Goal: Use online tool/utility: Utilize a website feature to perform a specific function

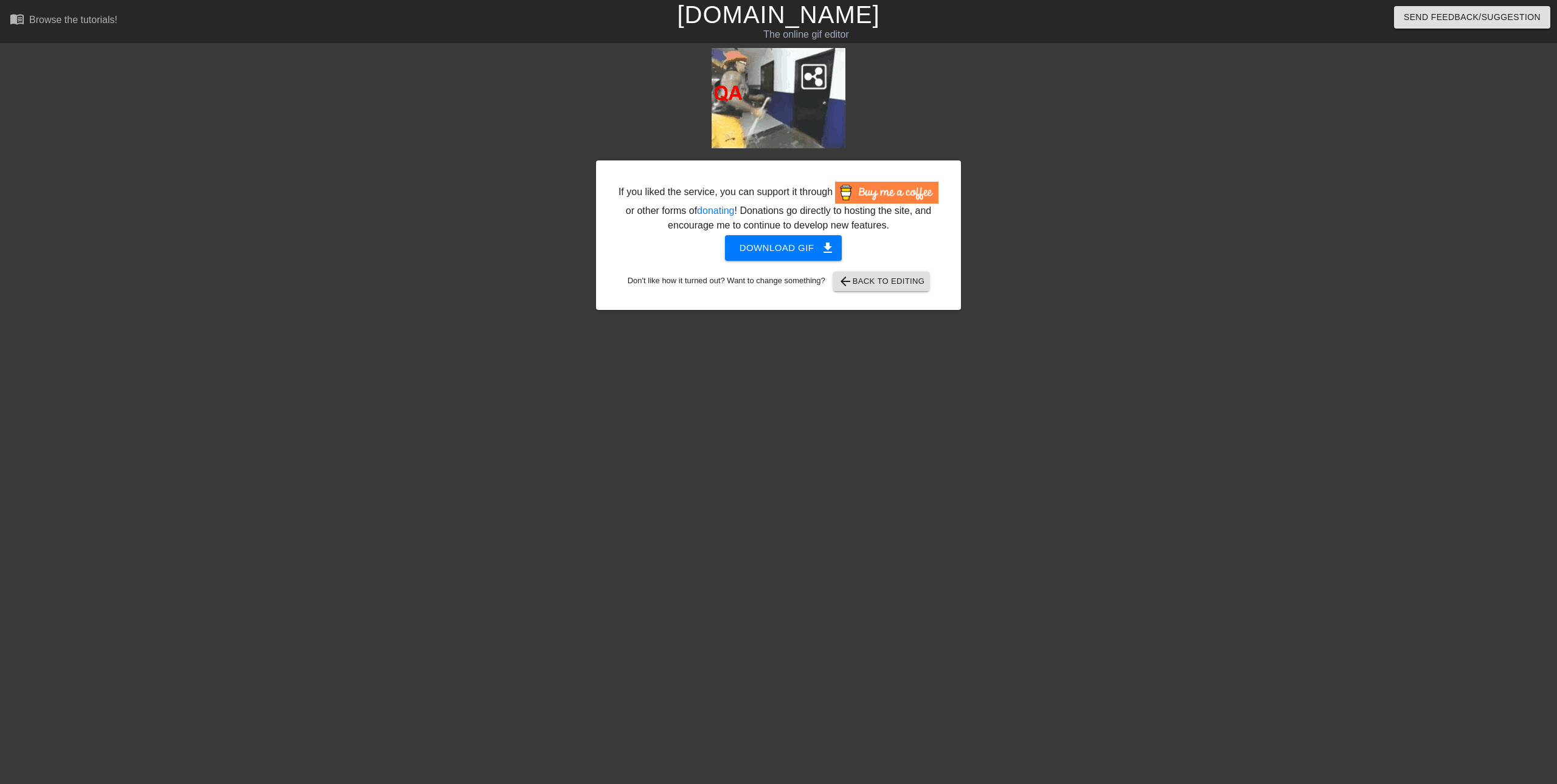
click at [749, 14] on link "[DOMAIN_NAME]" at bounding box center [778, 15] width 202 height 27
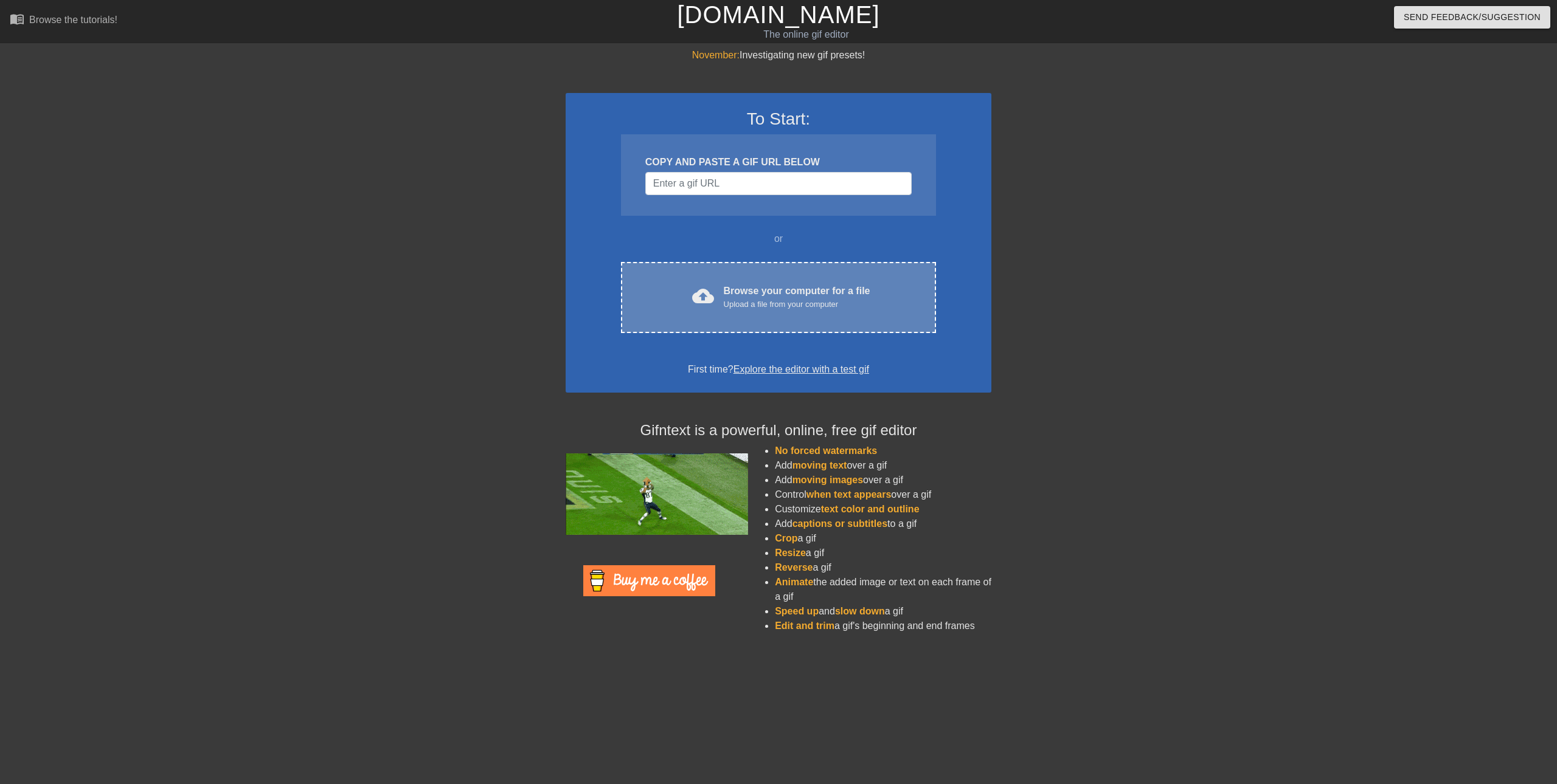
click at [746, 314] on div "cloud_upload Browse your computer for a file Upload a file from your computer C…" at bounding box center [778, 298] width 315 height 71
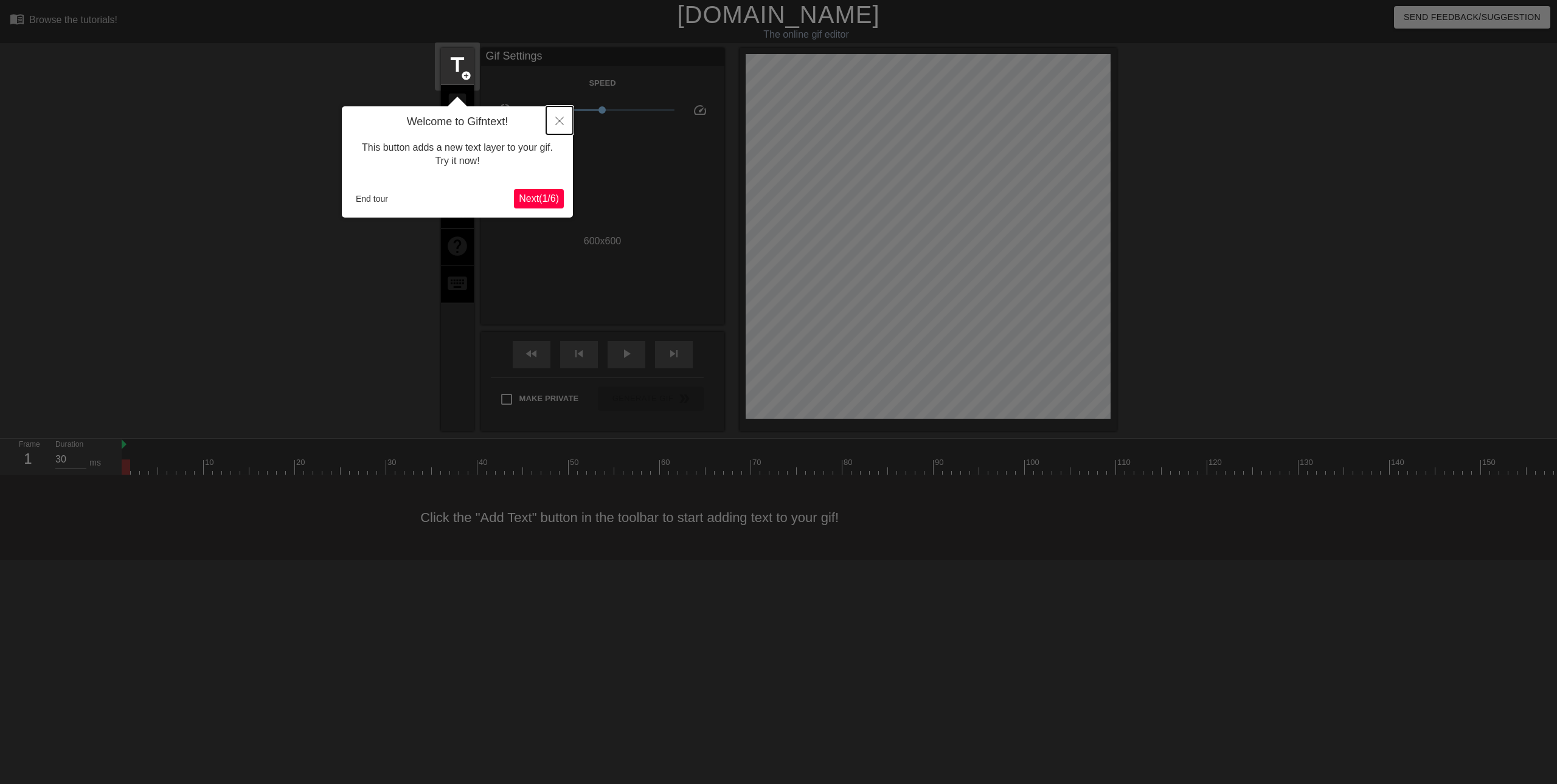
click at [562, 122] on icon "Close" at bounding box center [560, 121] width 9 height 9
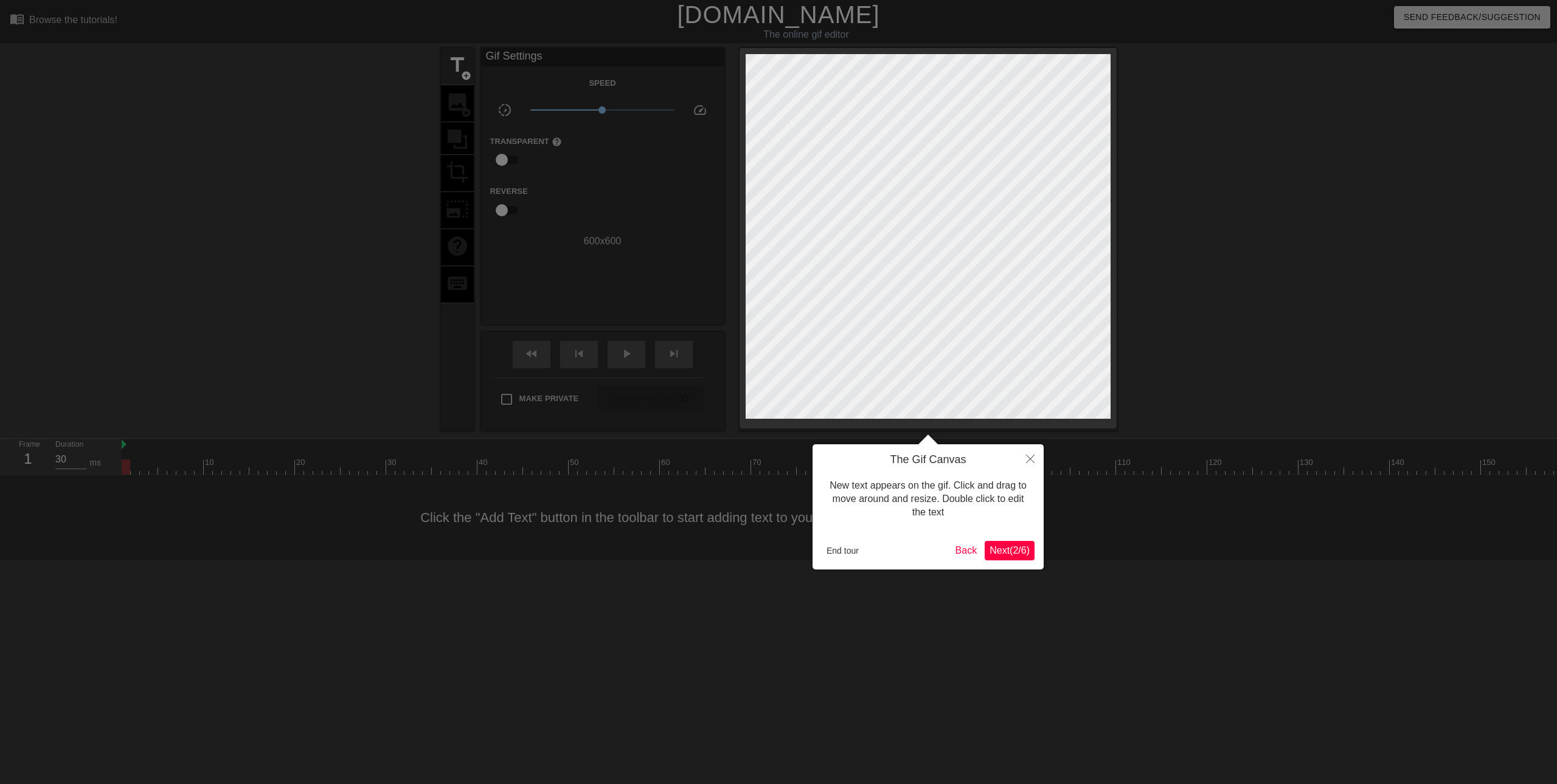
click at [1043, 459] on body "menu_book Browse the tutorials! [DOMAIN_NAME] The online gif editor Send Feedba…" at bounding box center [778, 280] width 1557 height 560
click at [824, 553] on button "End tour" at bounding box center [842, 551] width 42 height 19
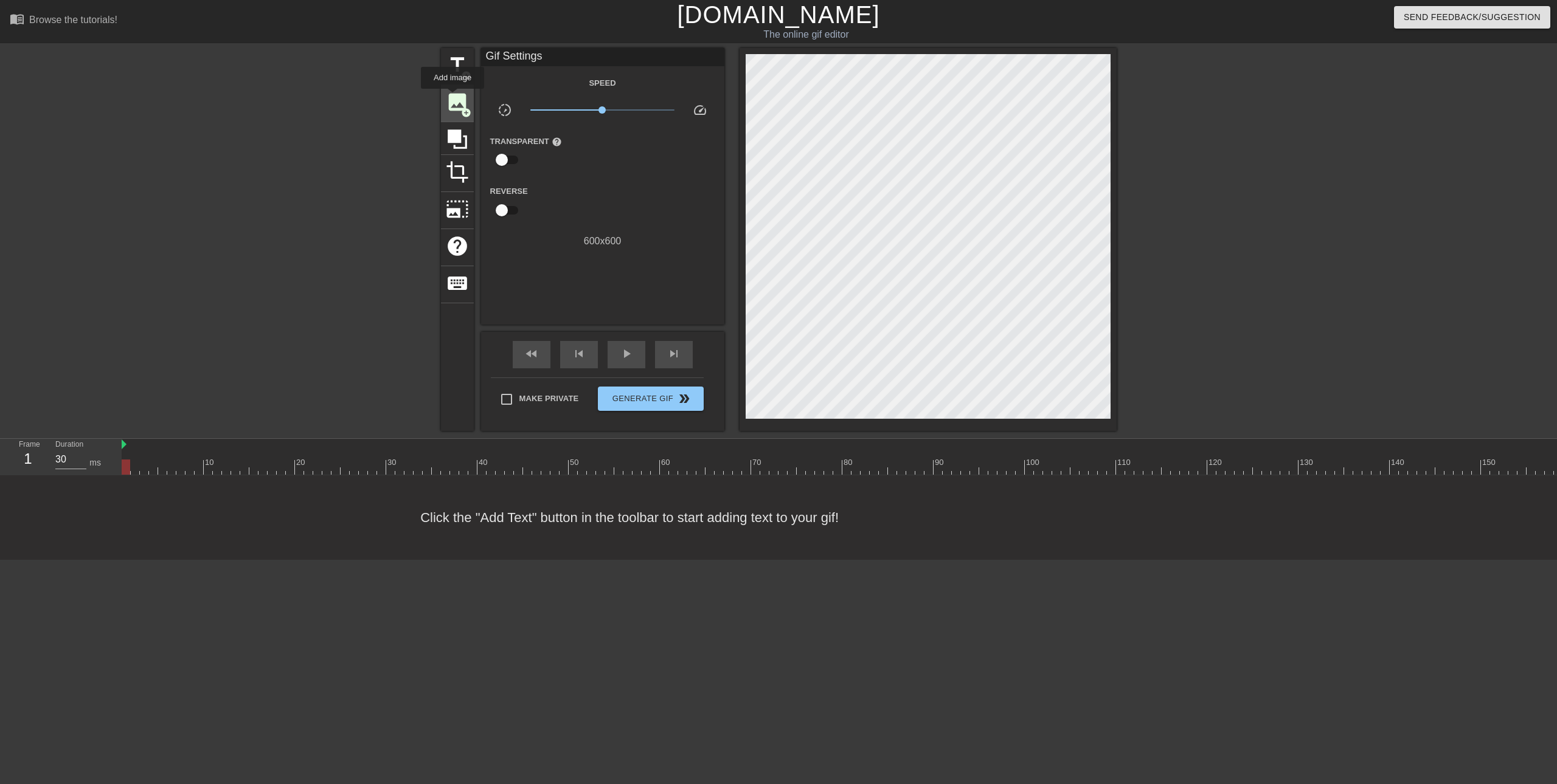
click at [451, 98] on span "image" at bounding box center [457, 102] width 23 height 23
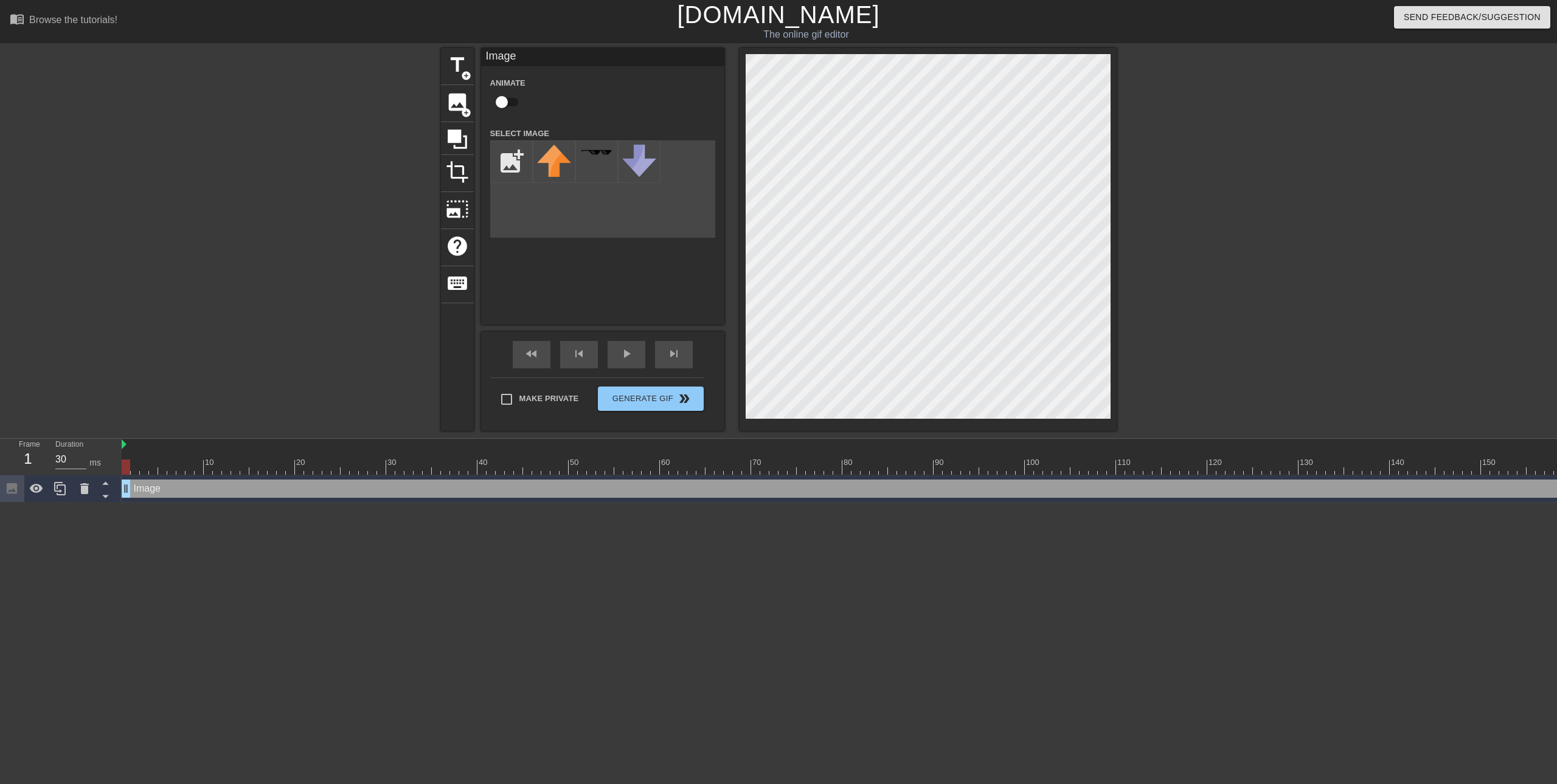
click at [500, 104] on input "checkbox" at bounding box center [501, 102] width 69 height 23
checkbox input "true"
click at [506, 159] on input "file" at bounding box center [511, 162] width 41 height 41
type input "C:\fakepath\login-logo.png"
click at [1254, 281] on div at bounding box center [1222, 230] width 182 height 365
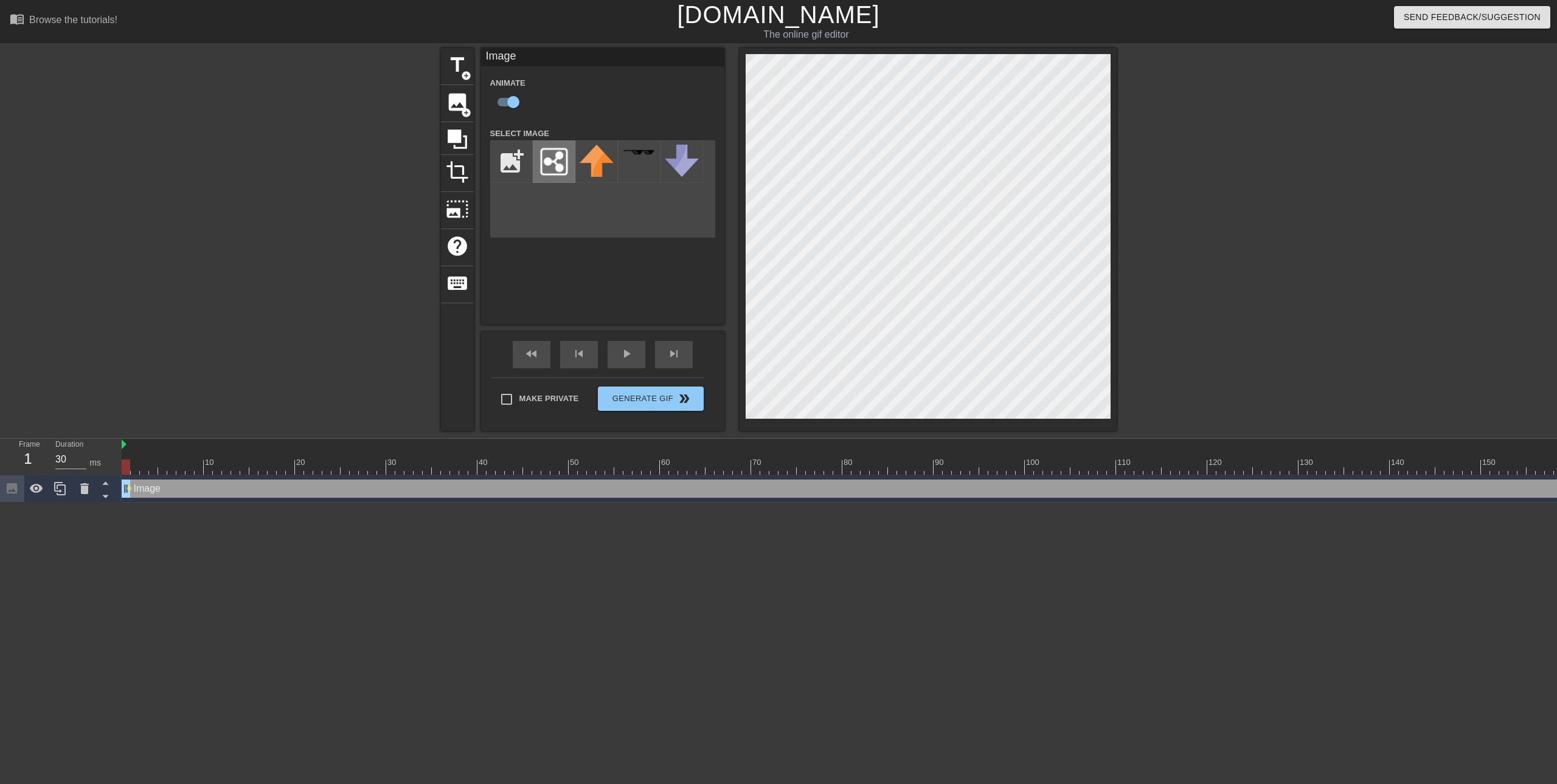
click at [546, 158] on img at bounding box center [554, 162] width 34 height 34
click at [147, 486] on div "Image drag_handle drag_handle" at bounding box center [888, 489] width 1533 height 19
click at [146, 466] on div at bounding box center [888, 466] width 1533 height 15
click at [155, 469] on div at bounding box center [888, 466] width 1533 height 15
click at [160, 469] on div at bounding box center [888, 466] width 1533 height 15
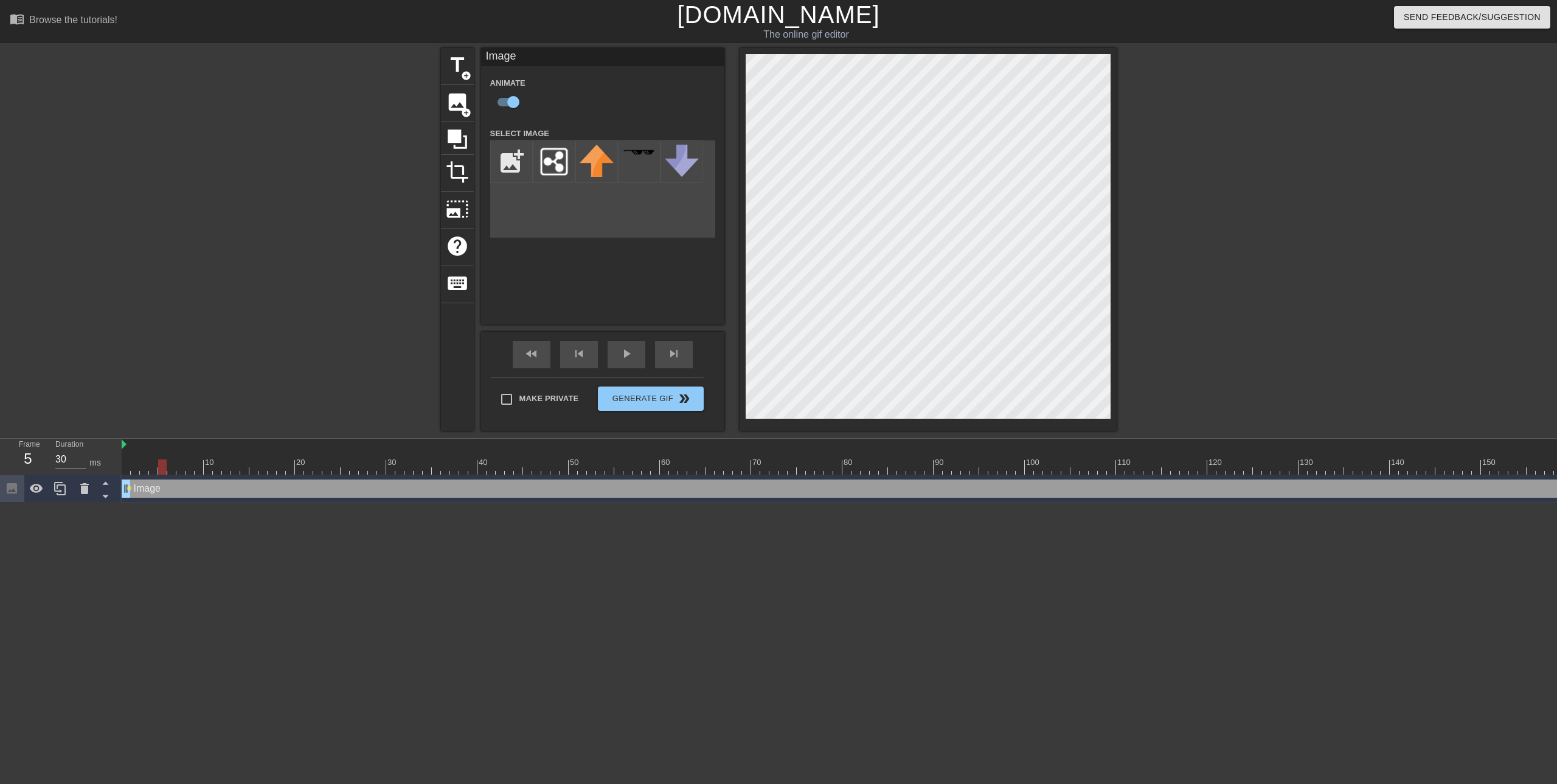
click at [177, 471] on div at bounding box center [888, 466] width 1533 height 15
click at [209, 474] on div at bounding box center [888, 466] width 1533 height 15
drag, startPoint x: 224, startPoint y: 473, endPoint x: 285, endPoint y: 476, distance: 61.1
click at [224, 473] on div at bounding box center [888, 466] width 1533 height 15
click at [286, 476] on div "Image drag_handle drag_handle lens" at bounding box center [888, 489] width 1533 height 27
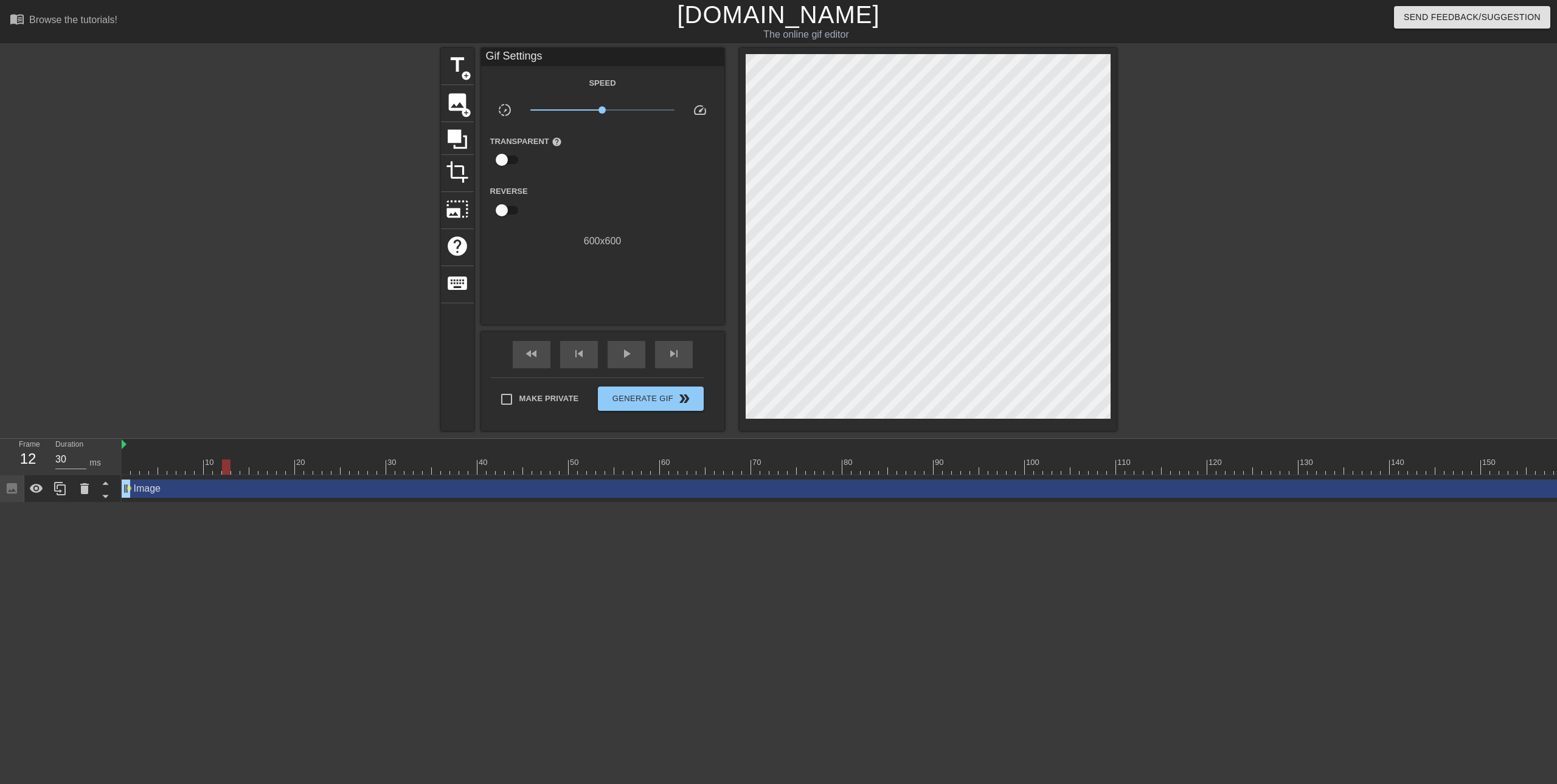
drag, startPoint x: 348, startPoint y: 476, endPoint x: 509, endPoint y: 481, distance: 161.1
click at [367, 475] on div "10 20 30 40 50 60 70 80 90 100 110 120 130 140 150 160" at bounding box center [888, 456] width 1533 height 36
click at [1410, 473] on div at bounding box center [888, 466] width 1533 height 15
click at [1439, 471] on div at bounding box center [888, 466] width 1533 height 15
click at [1489, 473] on div at bounding box center [888, 466] width 1533 height 15
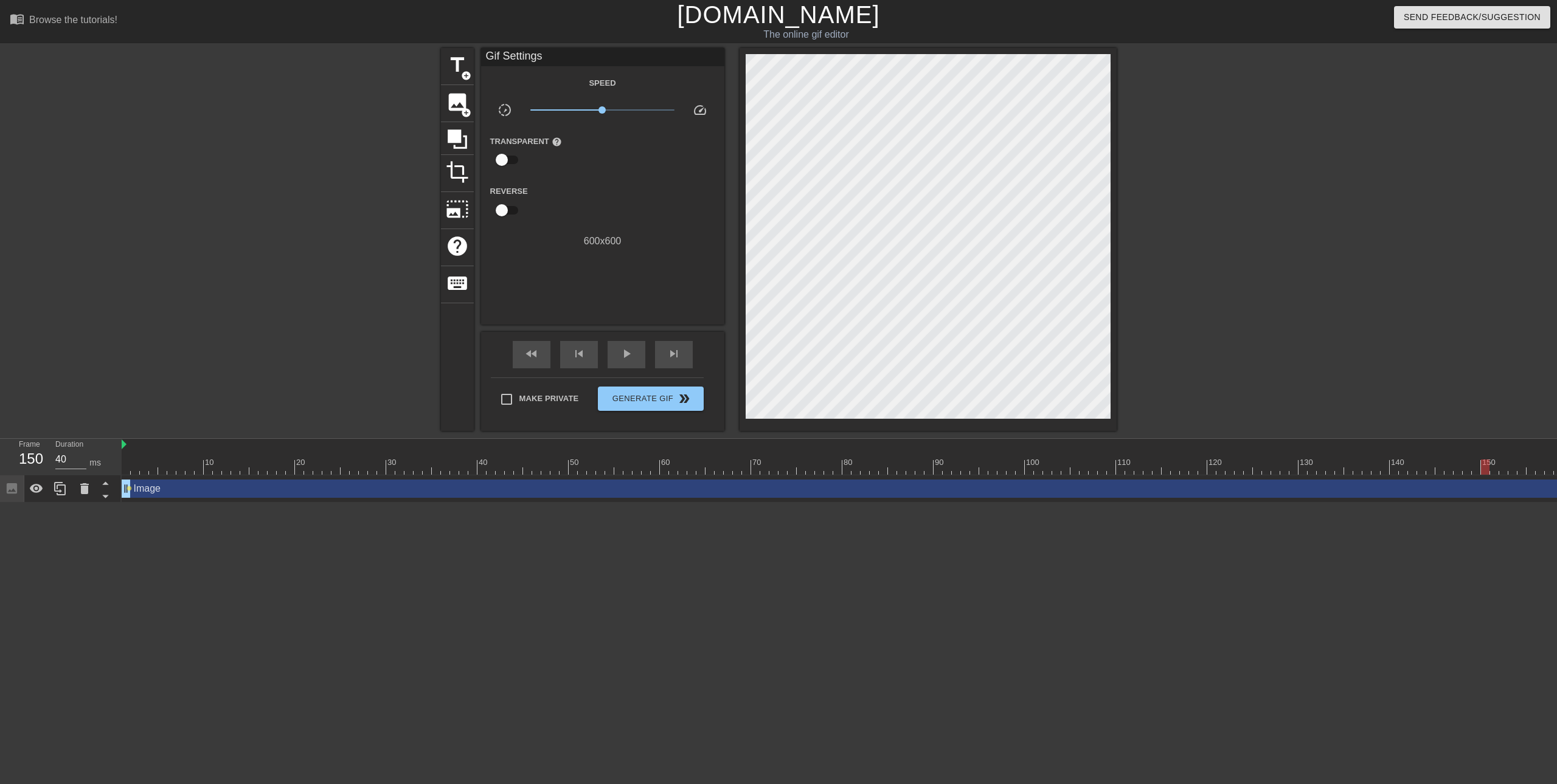
click at [137, 470] on div at bounding box center [888, 466] width 1533 height 15
drag, startPoint x: 135, startPoint y: 467, endPoint x: 994, endPoint y: 472, distance: 859.0
click at [887, 471] on div at bounding box center [883, 466] width 9 height 15
drag, startPoint x: 994, startPoint y: 472, endPoint x: 390, endPoint y: 472, distance: 604.0
click at [390, 472] on div at bounding box center [888, 466] width 1533 height 15
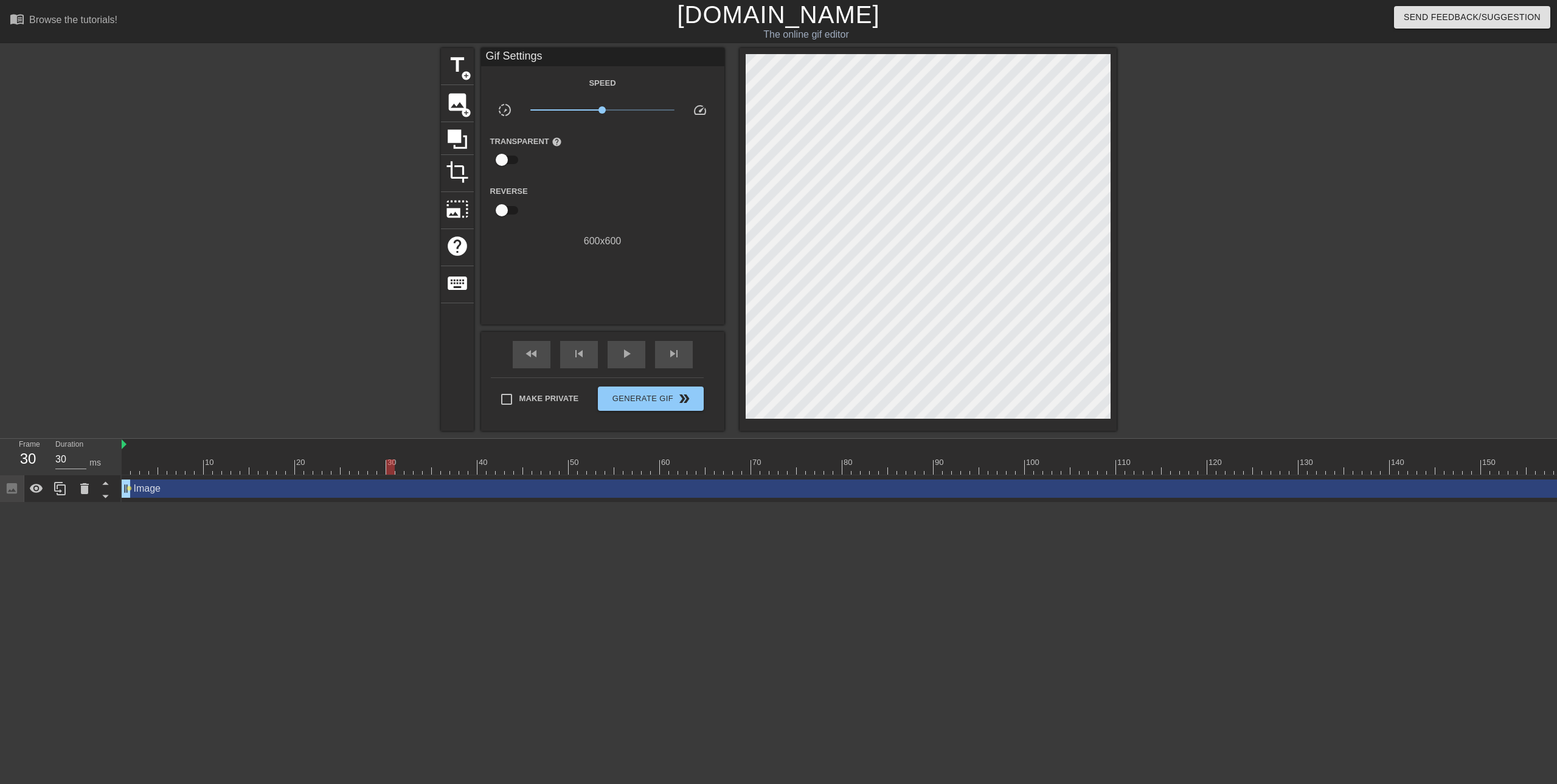
drag, startPoint x: 126, startPoint y: 490, endPoint x: 351, endPoint y: 493, distance: 225.0
click at [351, 493] on div "Image drag_handle drag_handle lens" at bounding box center [888, 489] width 1533 height 19
drag, startPoint x: 125, startPoint y: 489, endPoint x: 380, endPoint y: 492, distance: 255.0
click at [394, 464] on div at bounding box center [888, 466] width 1533 height 15
drag, startPoint x: 382, startPoint y: 488, endPoint x: 407, endPoint y: 488, distance: 25.0
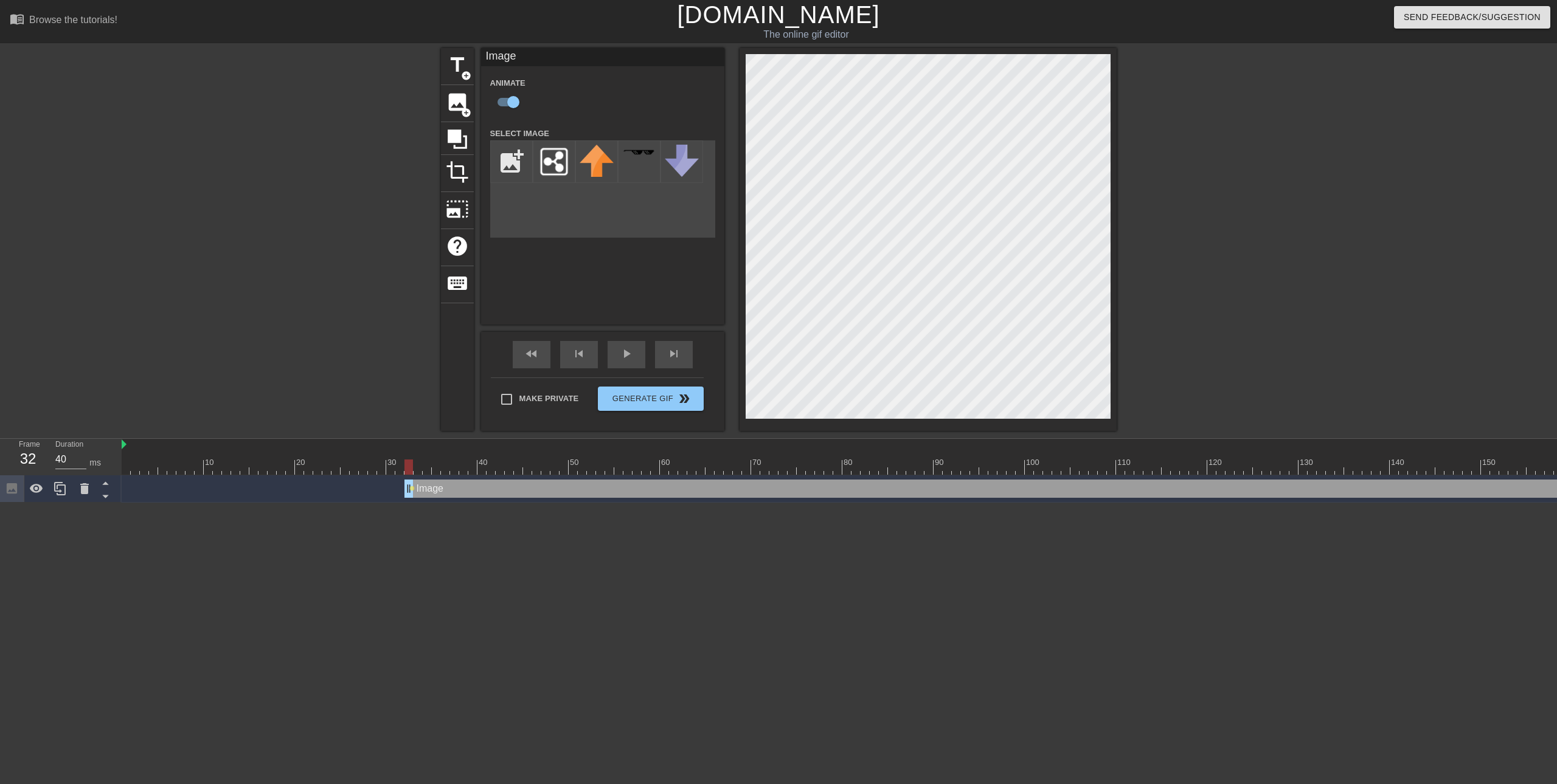
click at [500, 503] on html "menu_book Browse the tutorials! [DOMAIN_NAME] The online gif editor Send Feedba…" at bounding box center [778, 251] width 1557 height 503
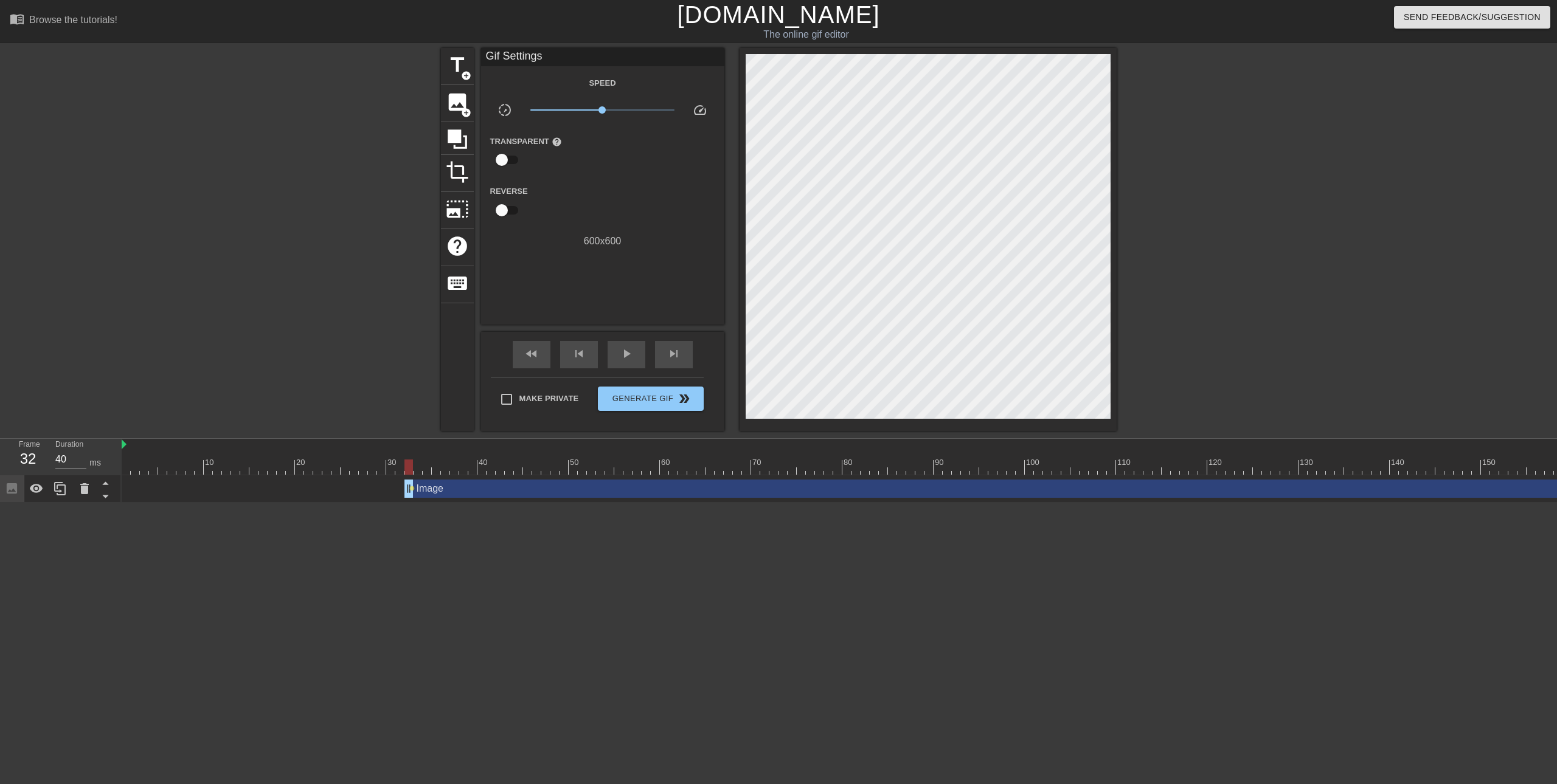
click at [410, 471] on div at bounding box center [409, 466] width 9 height 15
click at [415, 470] on div at bounding box center [888, 466] width 1533 height 15
click at [421, 470] on div at bounding box center [418, 466] width 9 height 15
click at [410, 469] on div at bounding box center [888, 466] width 1533 height 15
drag, startPoint x: 409, startPoint y: 468, endPoint x: 589, endPoint y: 467, distance: 180.0
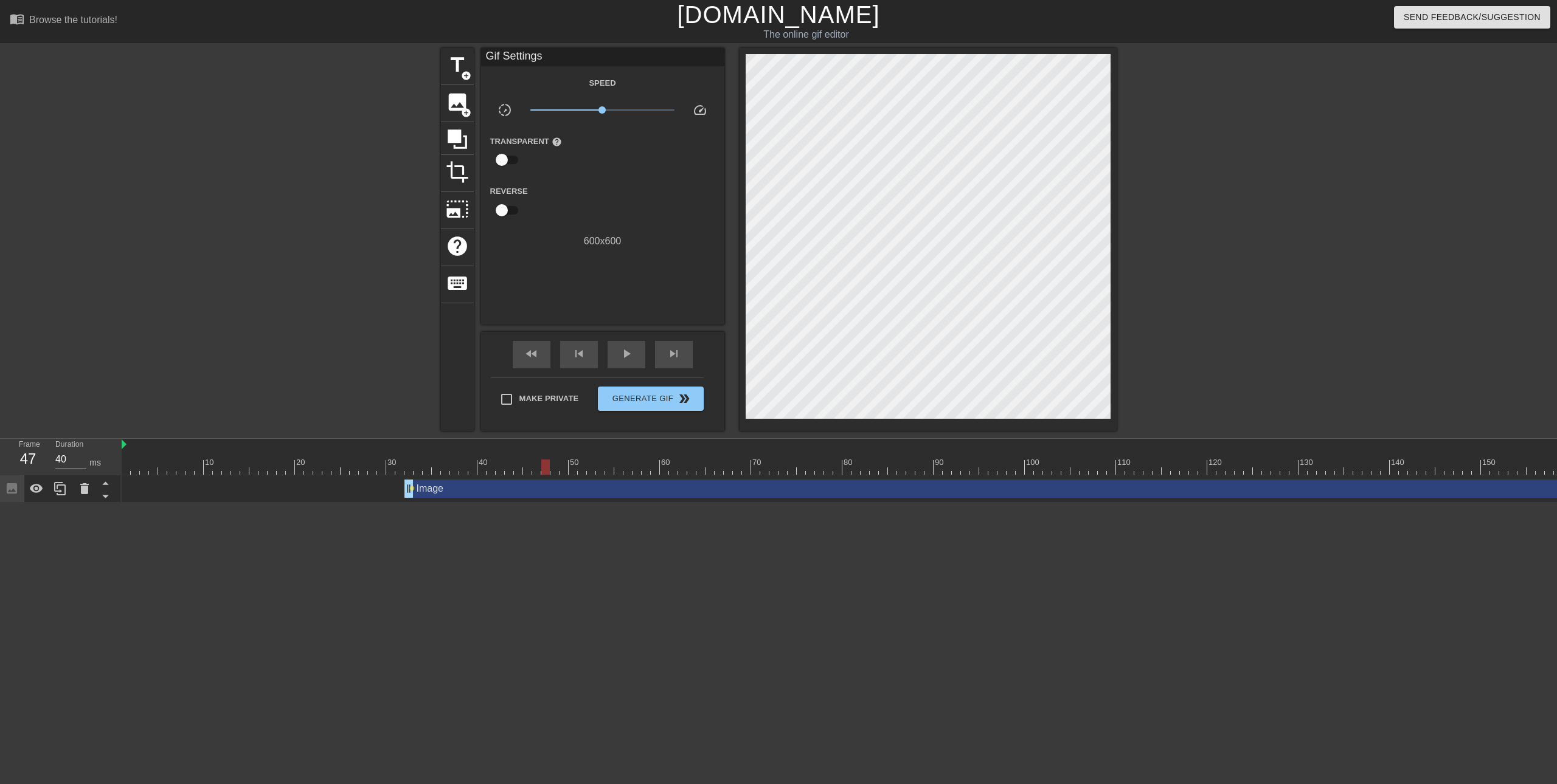
click at [550, 467] on div at bounding box center [546, 466] width 9 height 15
drag, startPoint x: 657, startPoint y: 467, endPoint x: 746, endPoint y: 467, distance: 89.0
click at [713, 467] on div at bounding box center [888, 466] width 1533 height 15
drag, startPoint x: 746, startPoint y: 467, endPoint x: 765, endPoint y: 460, distance: 20.2
click at [765, 460] on div at bounding box center [888, 466] width 1533 height 15
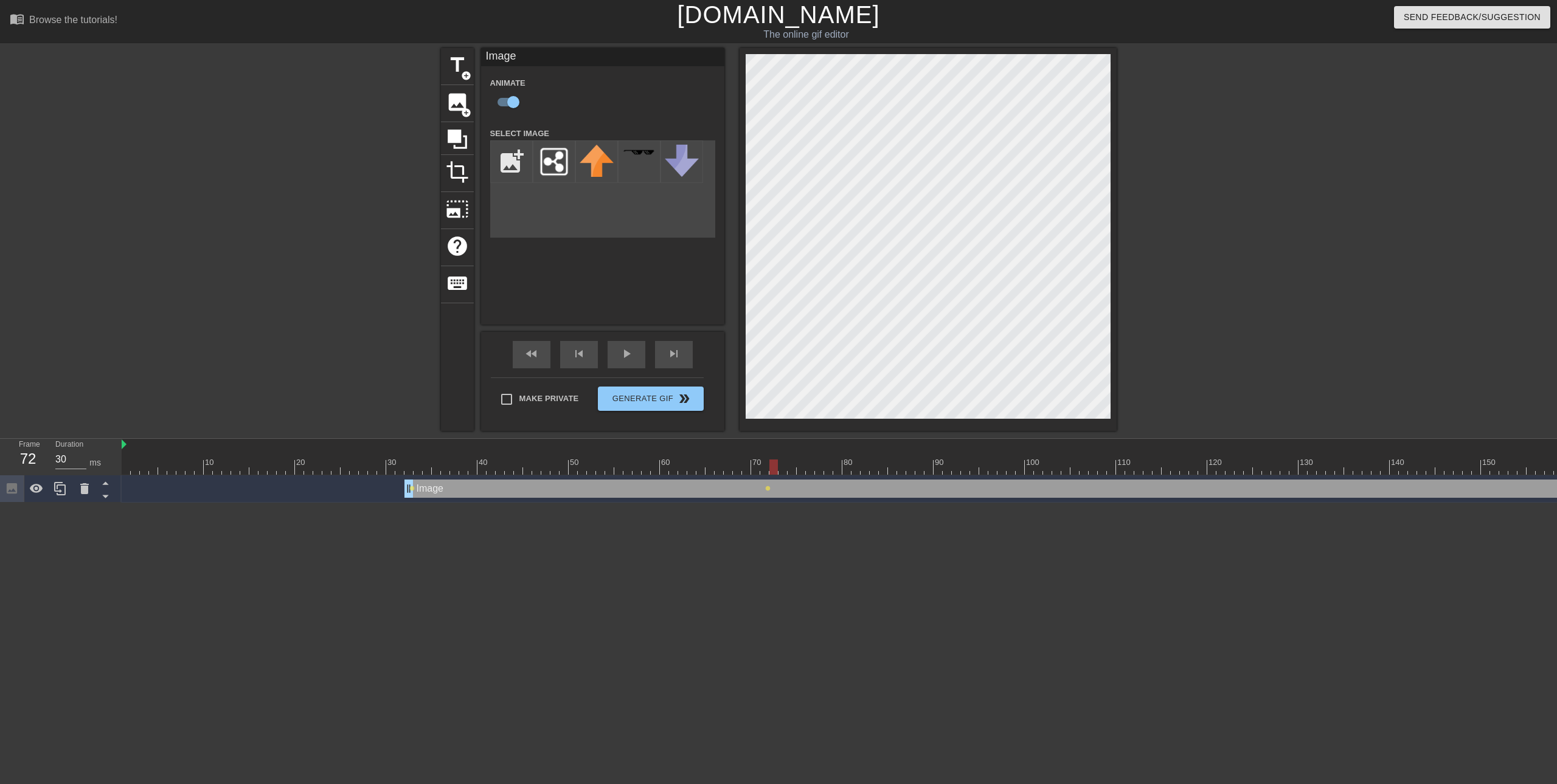
click at [776, 467] on div at bounding box center [888, 466] width 1533 height 15
click at [786, 471] on div at bounding box center [888, 466] width 1533 height 15
click at [804, 473] on div at bounding box center [888, 466] width 1533 height 15
click at [812, 466] on div at bounding box center [888, 466] width 1533 height 15
click at [822, 469] on div at bounding box center [888, 466] width 1533 height 15
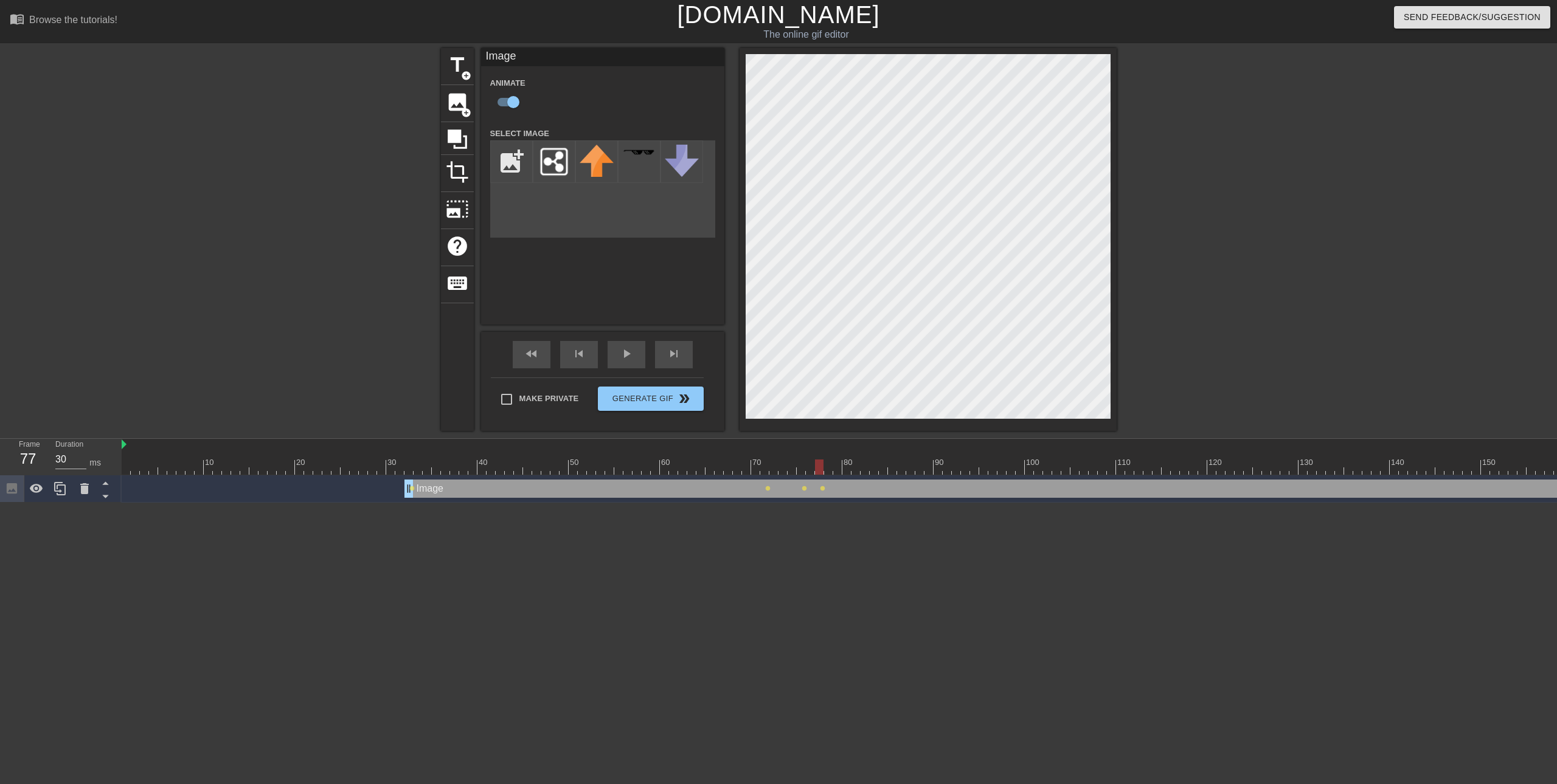
click at [808, 468] on div at bounding box center [888, 466] width 1533 height 15
click at [821, 474] on div at bounding box center [888, 466] width 1533 height 15
click at [824, 468] on div at bounding box center [888, 466] width 1533 height 15
click at [830, 469] on div at bounding box center [828, 466] width 9 height 15
click at [845, 469] on div at bounding box center [888, 466] width 1533 height 15
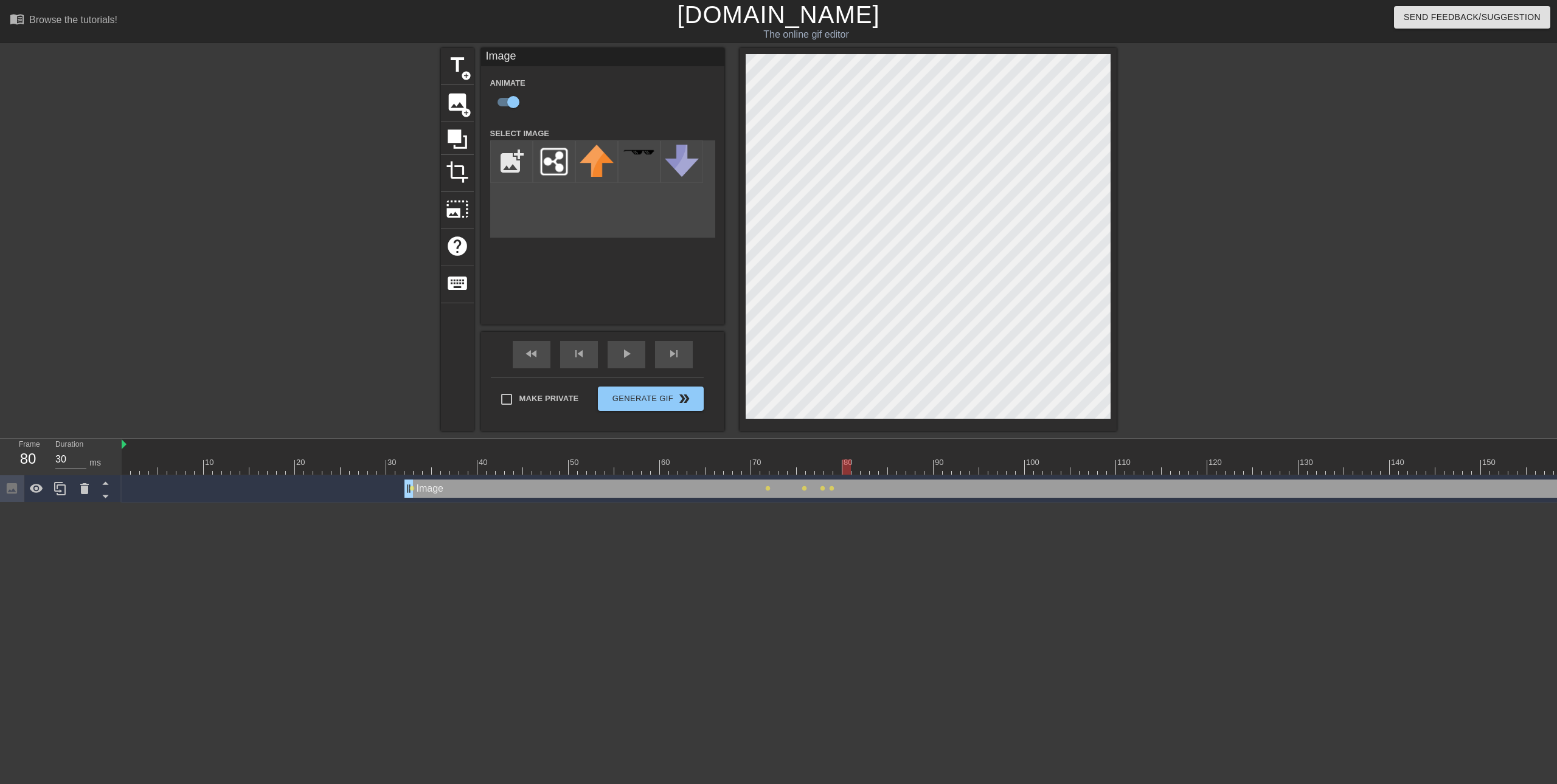
click at [838, 471] on div at bounding box center [888, 466] width 1533 height 15
click at [830, 466] on div at bounding box center [888, 466] width 1533 height 15
click at [812, 468] on div at bounding box center [888, 466] width 1533 height 15
click at [793, 468] on div at bounding box center [888, 466] width 1533 height 15
click at [818, 469] on div at bounding box center [888, 466] width 1533 height 15
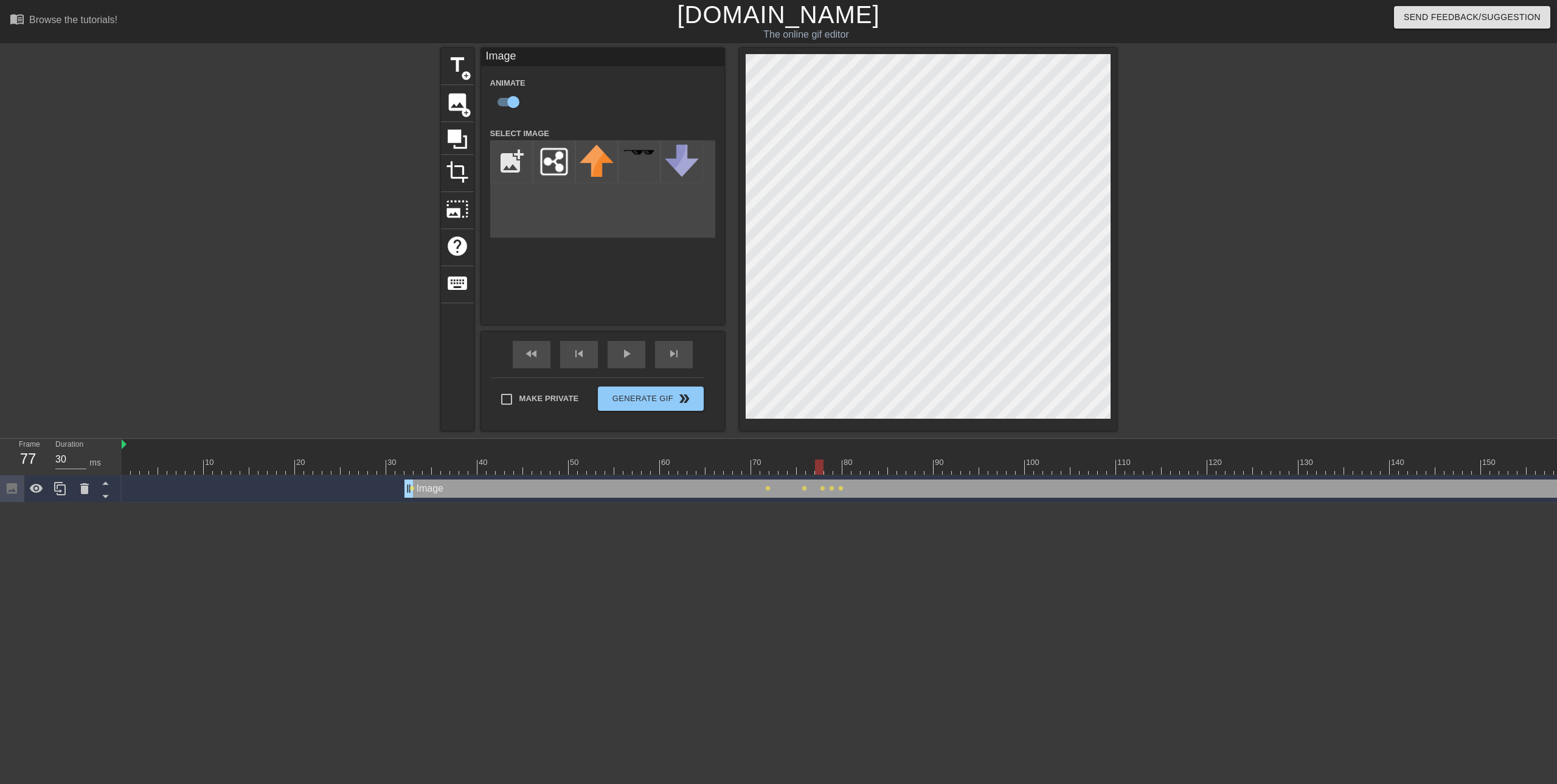
click at [830, 471] on div at bounding box center [888, 466] width 1533 height 15
click at [848, 472] on div at bounding box center [888, 466] width 1533 height 15
click at [854, 464] on div at bounding box center [888, 466] width 1533 height 15
click at [863, 465] on div at bounding box center [888, 466] width 1533 height 15
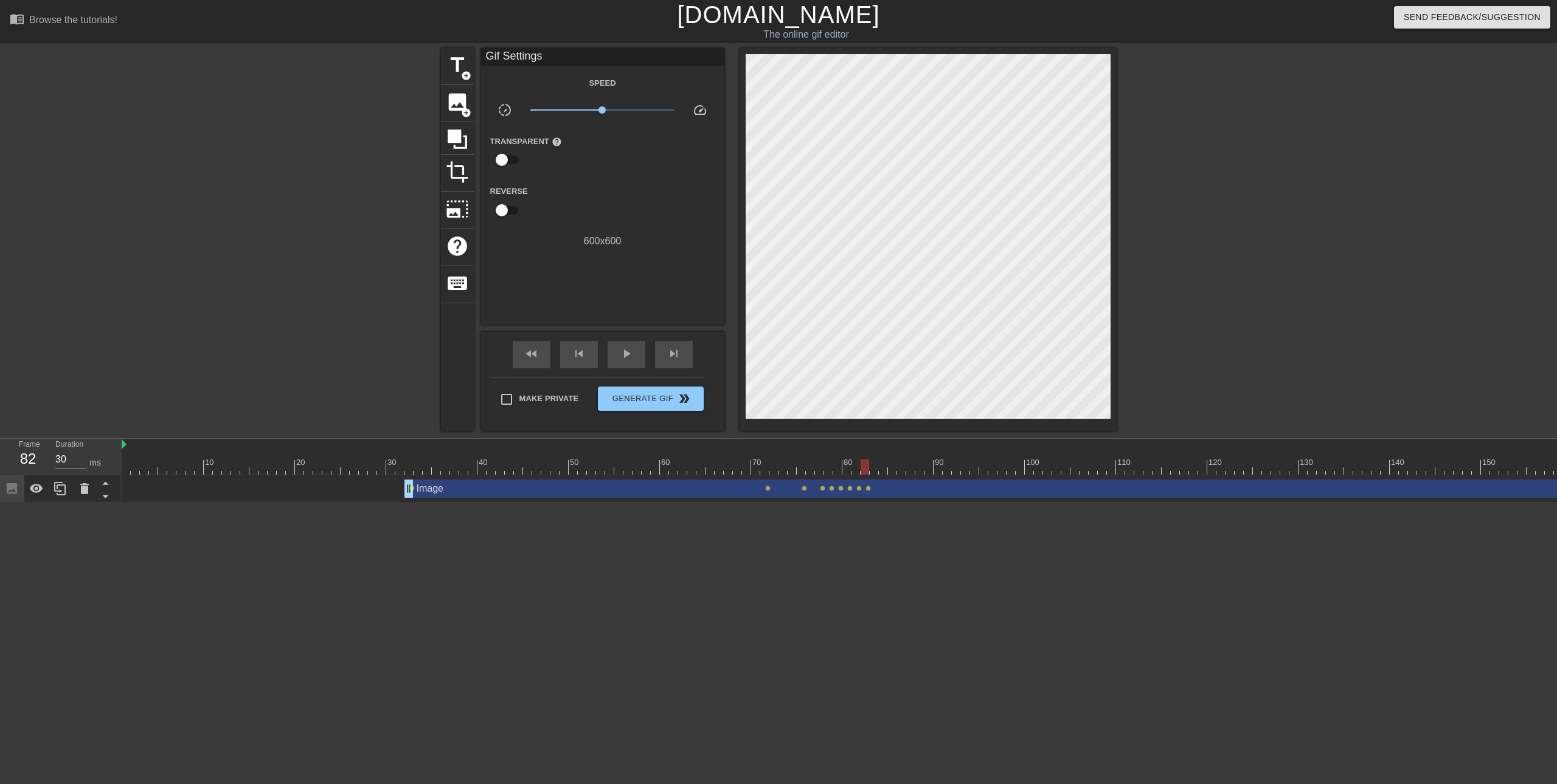
click at [880, 476] on div "Image drag_handle drag_handle lens lens lens lens lens lens lens lens lens" at bounding box center [888, 489] width 1533 height 27
click at [872, 471] on div at bounding box center [888, 466] width 1533 height 15
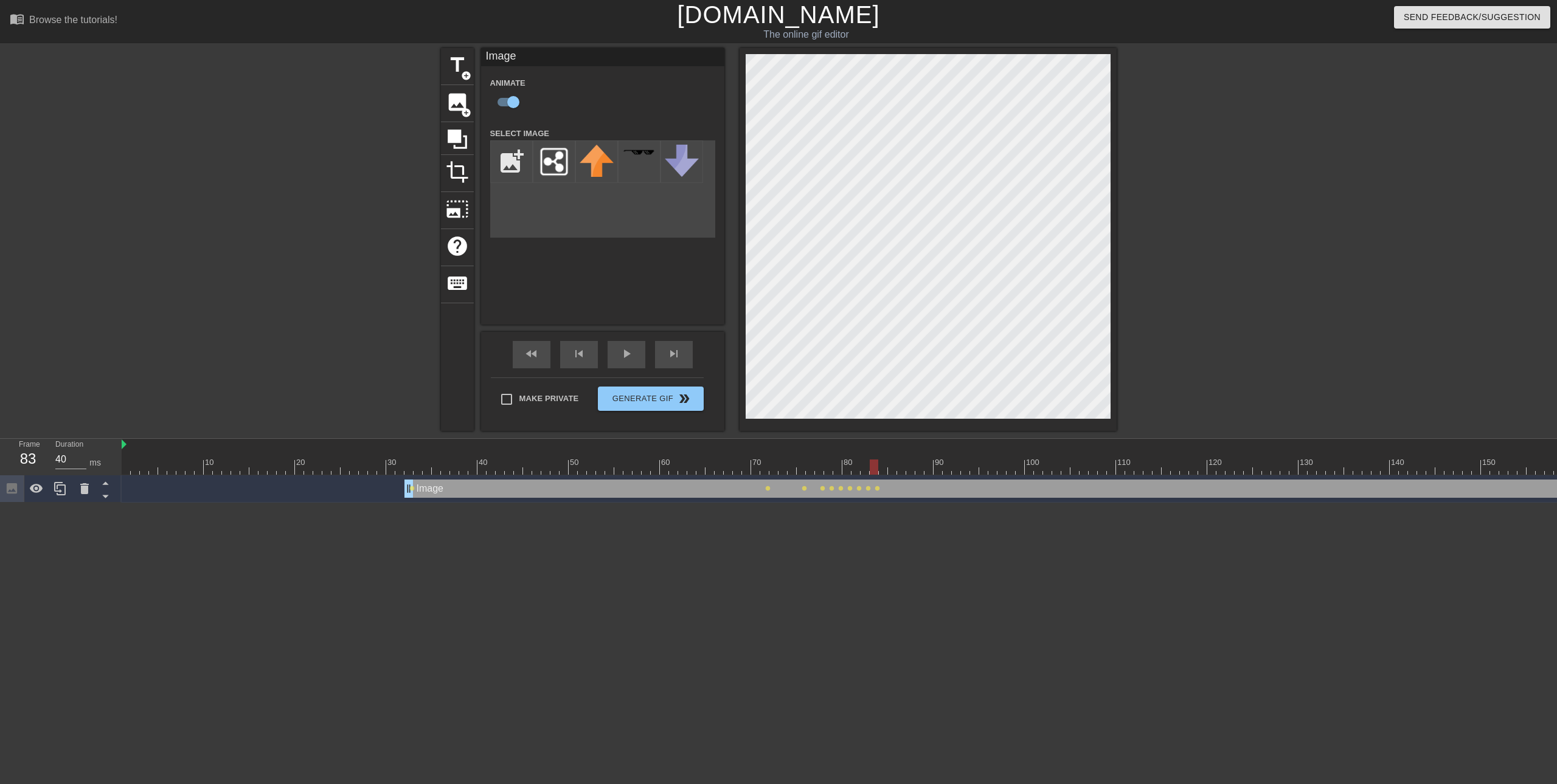
type input "30"
click at [882, 468] on div at bounding box center [888, 466] width 1533 height 15
click at [893, 468] on div at bounding box center [888, 466] width 1533 height 15
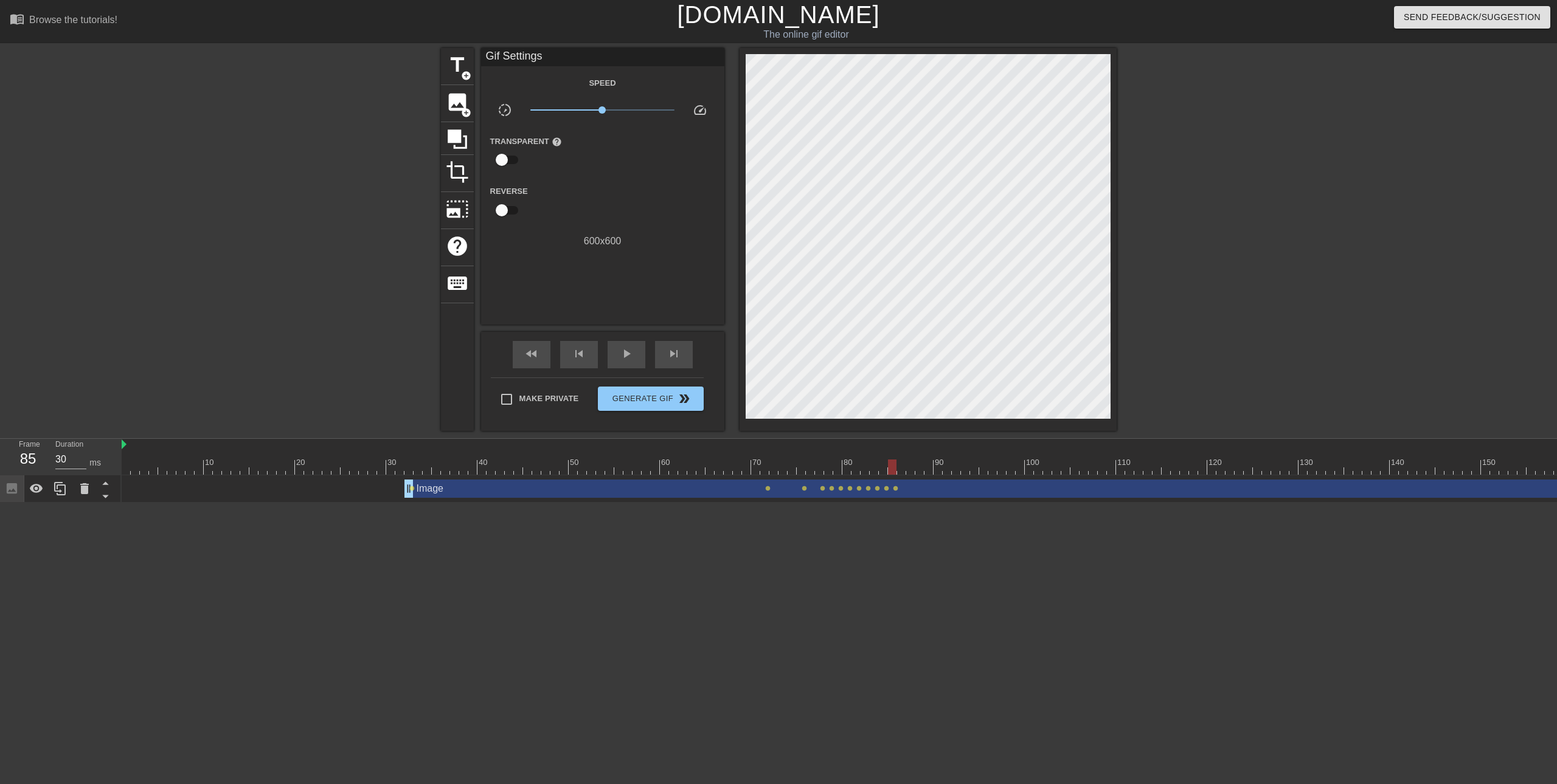
click at [917, 457] on div "menu_book Browse the tutorials! [DOMAIN_NAME] The online gif editor Send Feedba…" at bounding box center [778, 251] width 1557 height 503
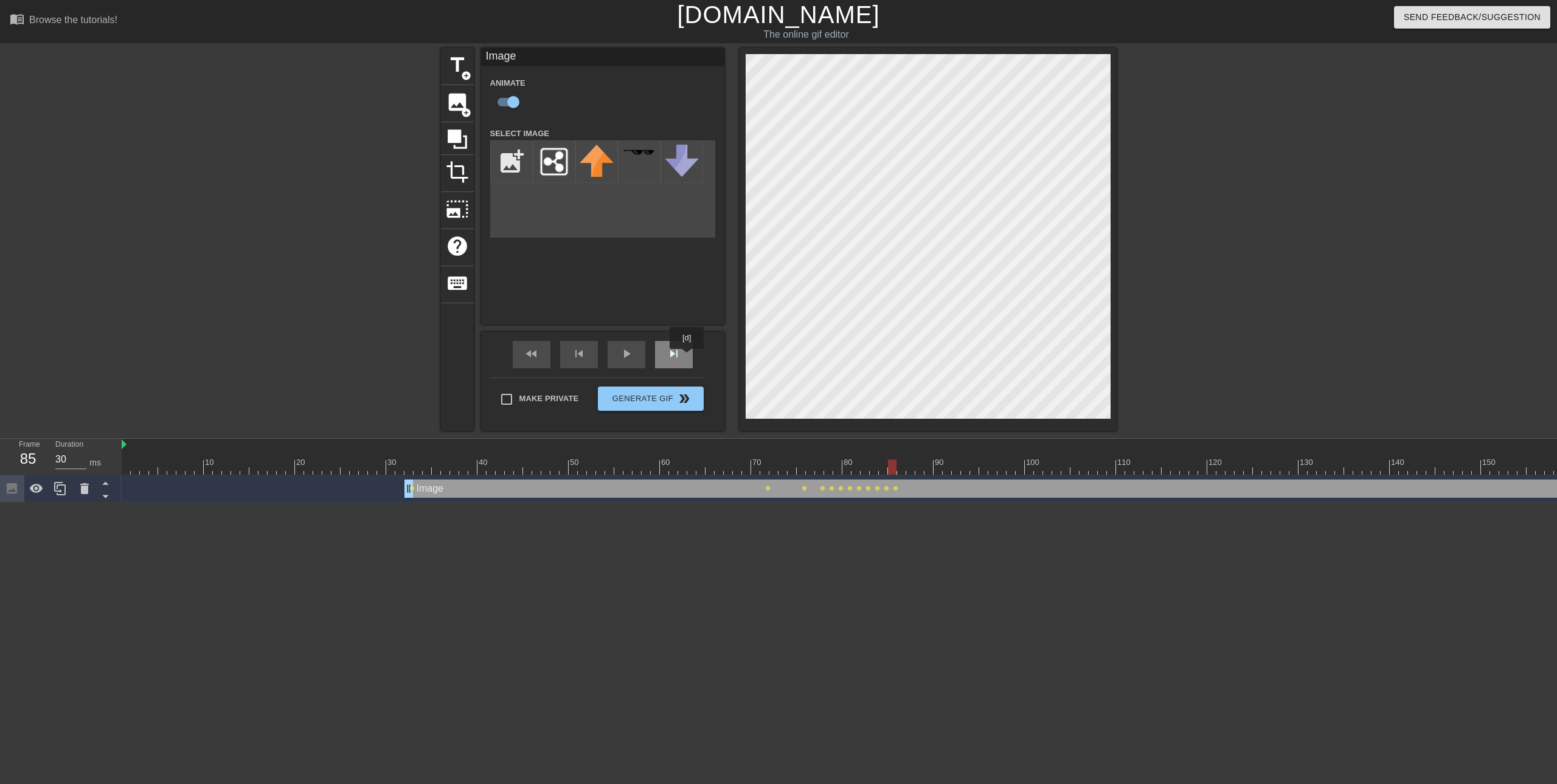
click at [687, 357] on div "title add_circle image add_circle crop photo_size_select_large help keyboard Im…" at bounding box center [778, 239] width 676 height 383
click at [514, 155] on input "file" at bounding box center [511, 162] width 41 height 41
type input "C:\fakepath\output-onlinepngtools (1).png"
click at [553, 172] on div at bounding box center [554, 162] width 43 height 43
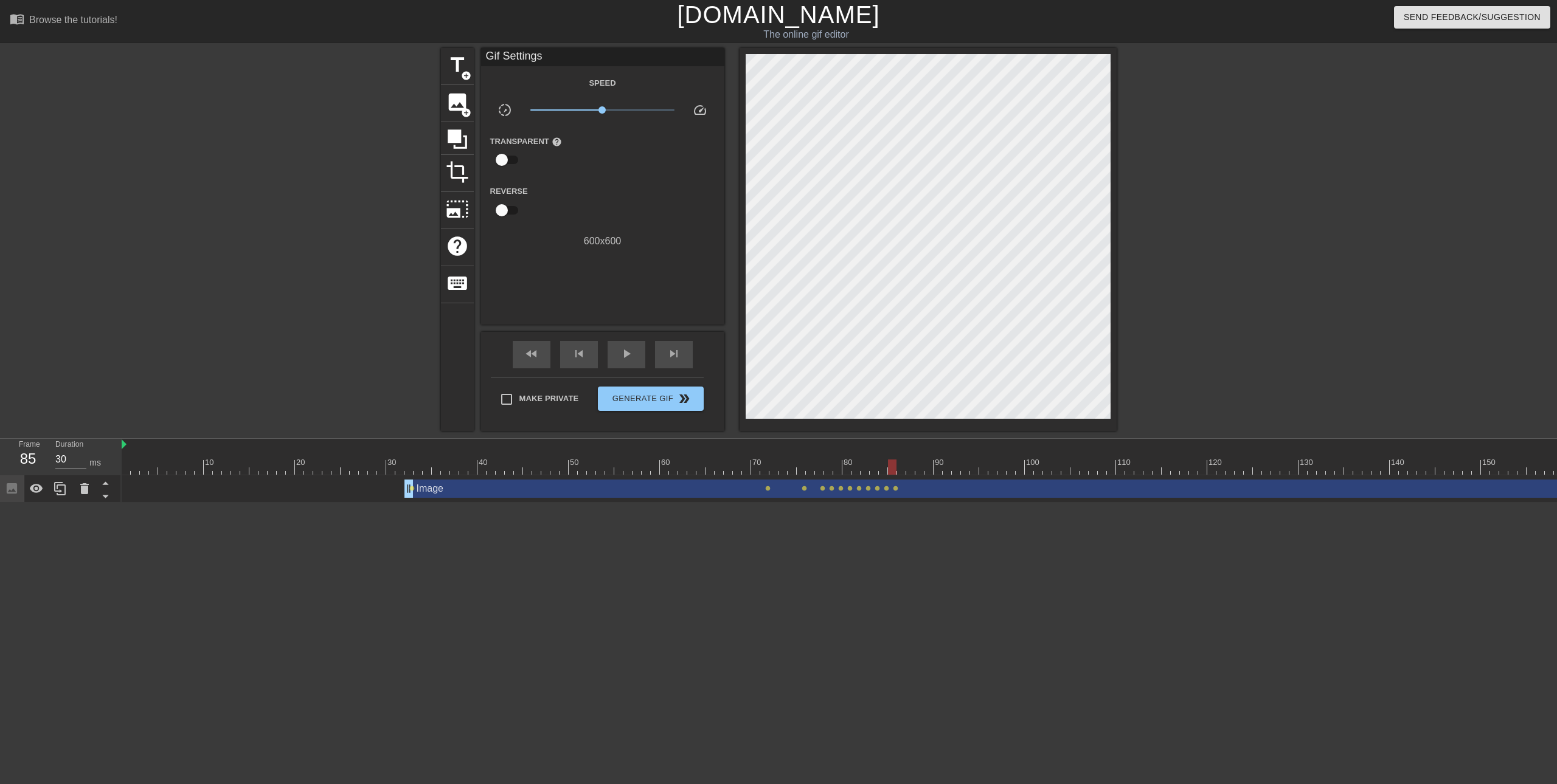
click at [580, 477] on div "Image drag_handle drag_handle lens lens lens lens lens lens lens lens lens lens…" at bounding box center [888, 489] width 1533 height 27
click at [601, 484] on div "Image drag_handle drag_handle" at bounding box center [1029, 489] width 1250 height 19
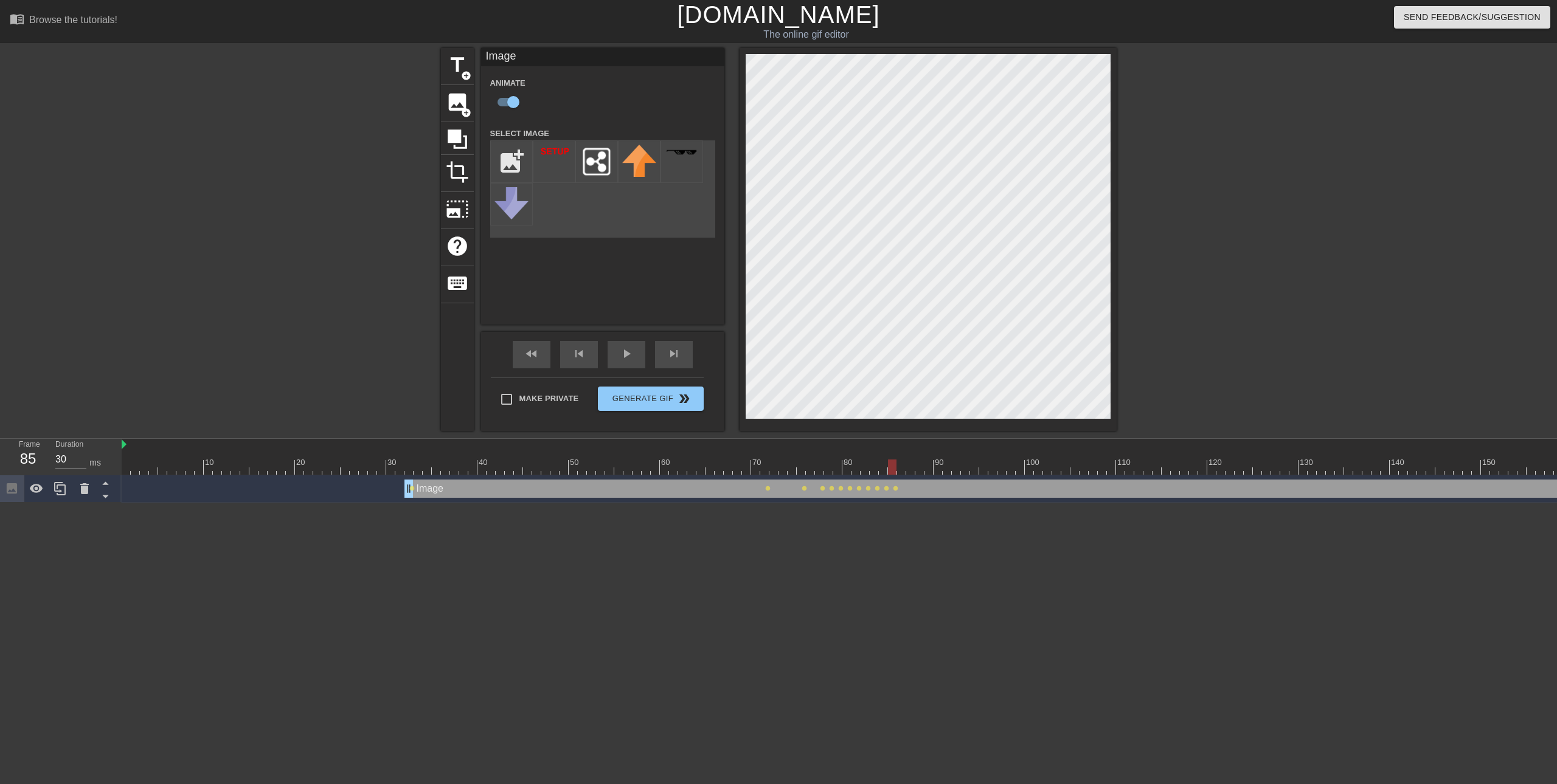
click at [581, 290] on div "Image Animate Select Image add_photo_alternate" at bounding box center [603, 186] width 244 height 276
click at [600, 167] on img at bounding box center [597, 162] width 34 height 34
click at [573, 278] on div "Image Animate Select Image add_photo_alternate" at bounding box center [603, 186] width 244 height 276
click at [454, 103] on span "image" at bounding box center [457, 102] width 23 height 23
checkbox input "false"
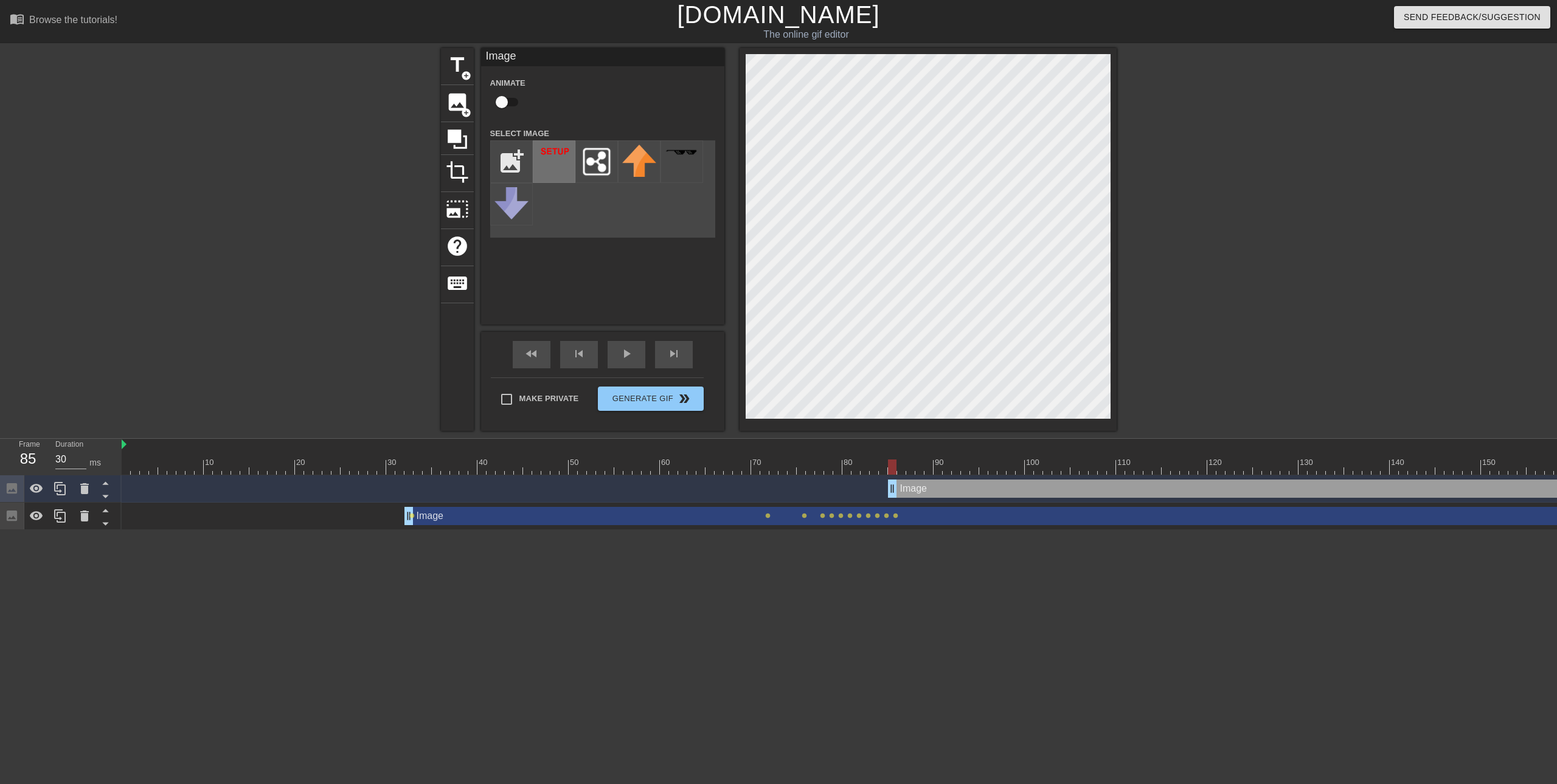
click at [558, 156] on img at bounding box center [554, 152] width 34 height 16
drag, startPoint x: 893, startPoint y: 490, endPoint x: 861, endPoint y: 503, distance: 34.5
click at [860, 503] on div "Image drag_handle drag_handle Image drag_handle drag_handle lens lens lens lens…" at bounding box center [839, 503] width 1435 height 55
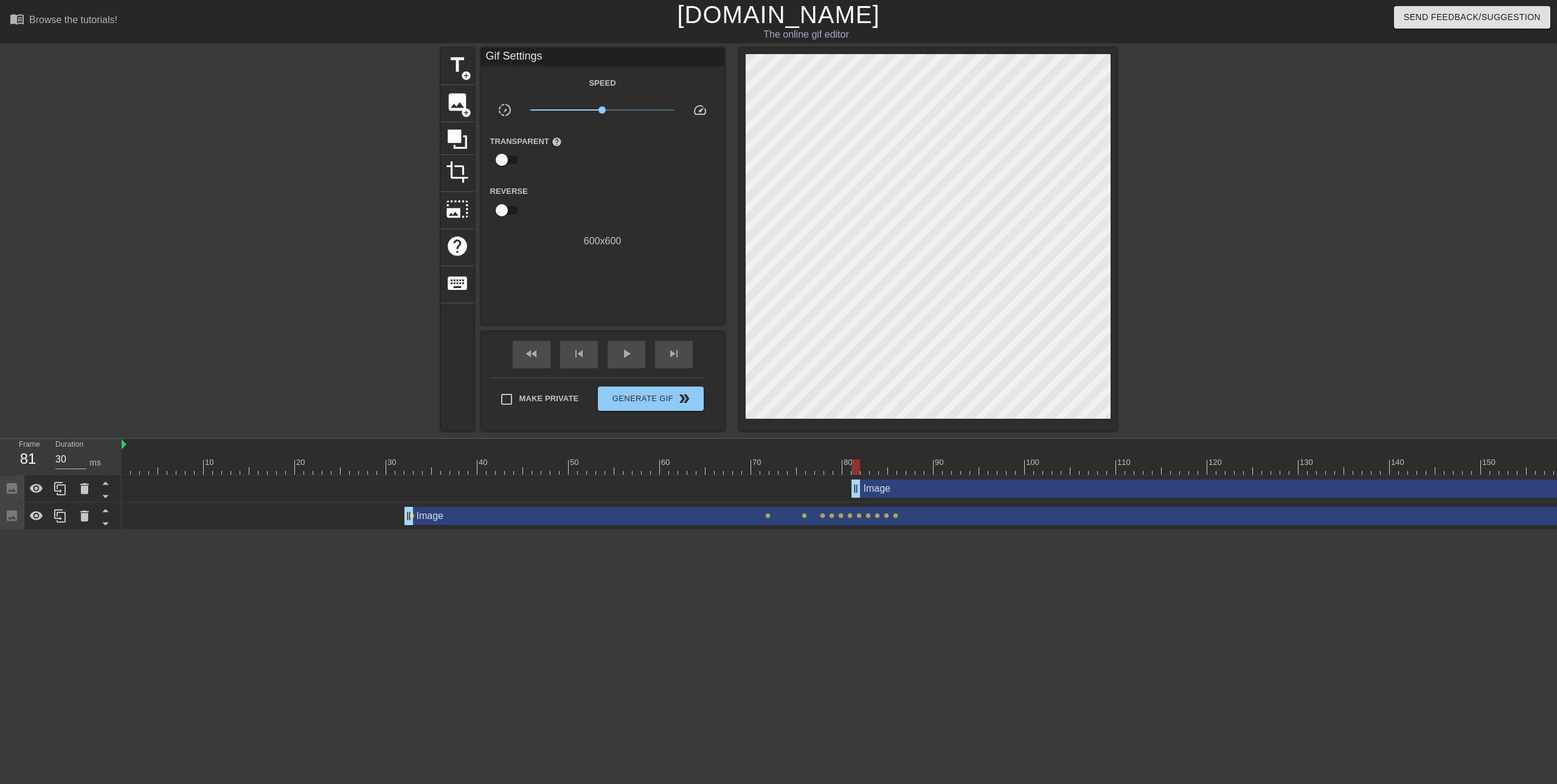
click at [863, 503] on div "Image drag_handle drag_handle lens lens lens lens lens lens lens lens lens lens…" at bounding box center [888, 516] width 1533 height 27
click at [862, 504] on div "Image drag_handle drag_handle lens lens lens lens lens lens lens lens lens lens…" at bounding box center [888, 516] width 1533 height 27
drag, startPoint x: 859, startPoint y: 489, endPoint x: 873, endPoint y: 488, distance: 14.0
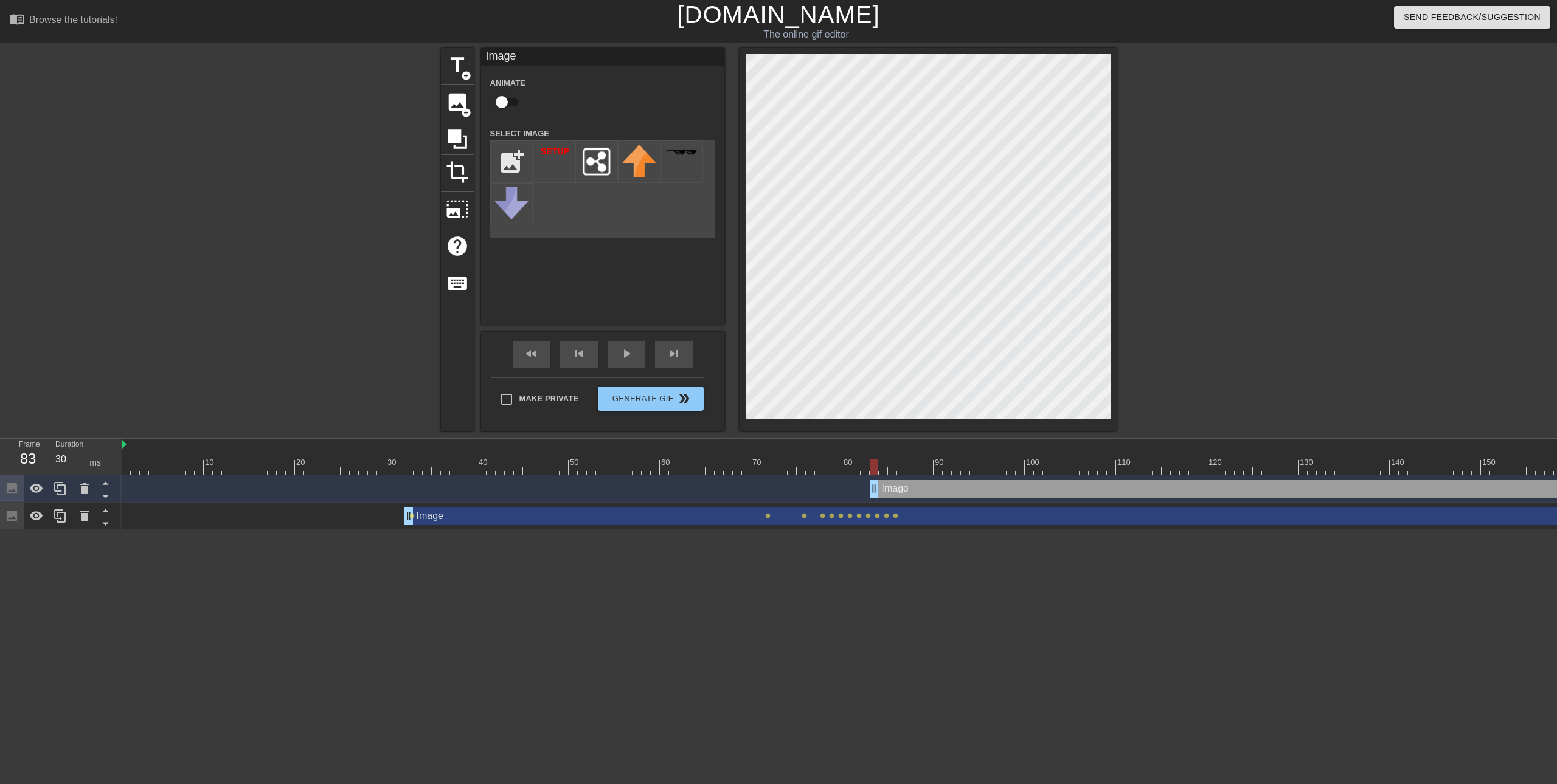
click at [882, 472] on div at bounding box center [888, 466] width 1533 height 15
click at [892, 469] on div at bounding box center [888, 466] width 1533 height 15
click at [897, 471] on div at bounding box center [888, 466] width 1533 height 15
click at [910, 471] on div at bounding box center [888, 466] width 1533 height 15
click at [921, 472] on div at bounding box center [888, 466] width 1533 height 15
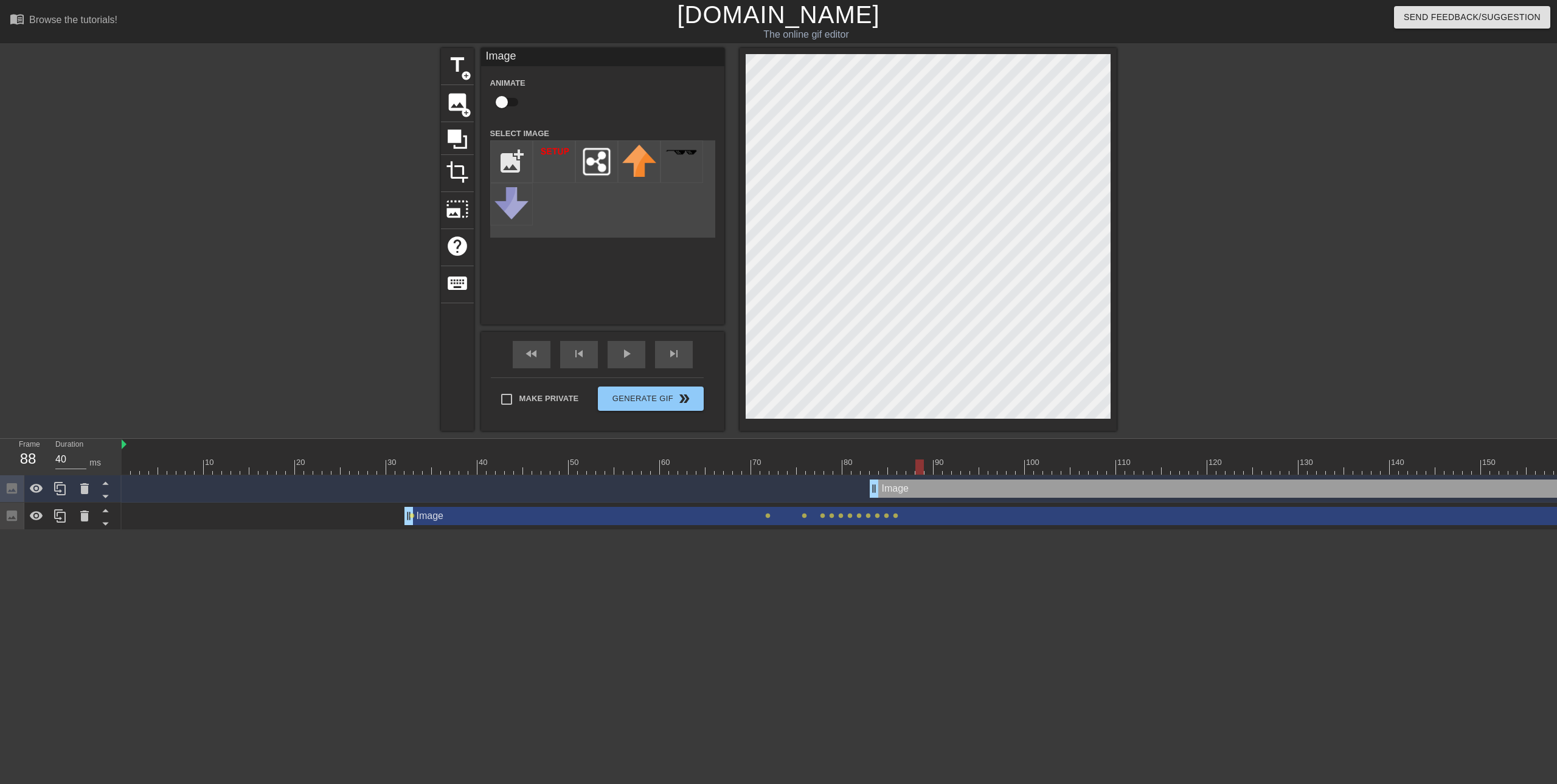
click at [929, 469] on div at bounding box center [888, 466] width 1533 height 15
click at [942, 472] on div at bounding box center [888, 466] width 1533 height 15
click at [991, 469] on div at bounding box center [888, 466] width 1533 height 15
click at [1014, 468] on div at bounding box center [888, 466] width 1533 height 15
click at [1055, 469] on div at bounding box center [888, 466] width 1533 height 15
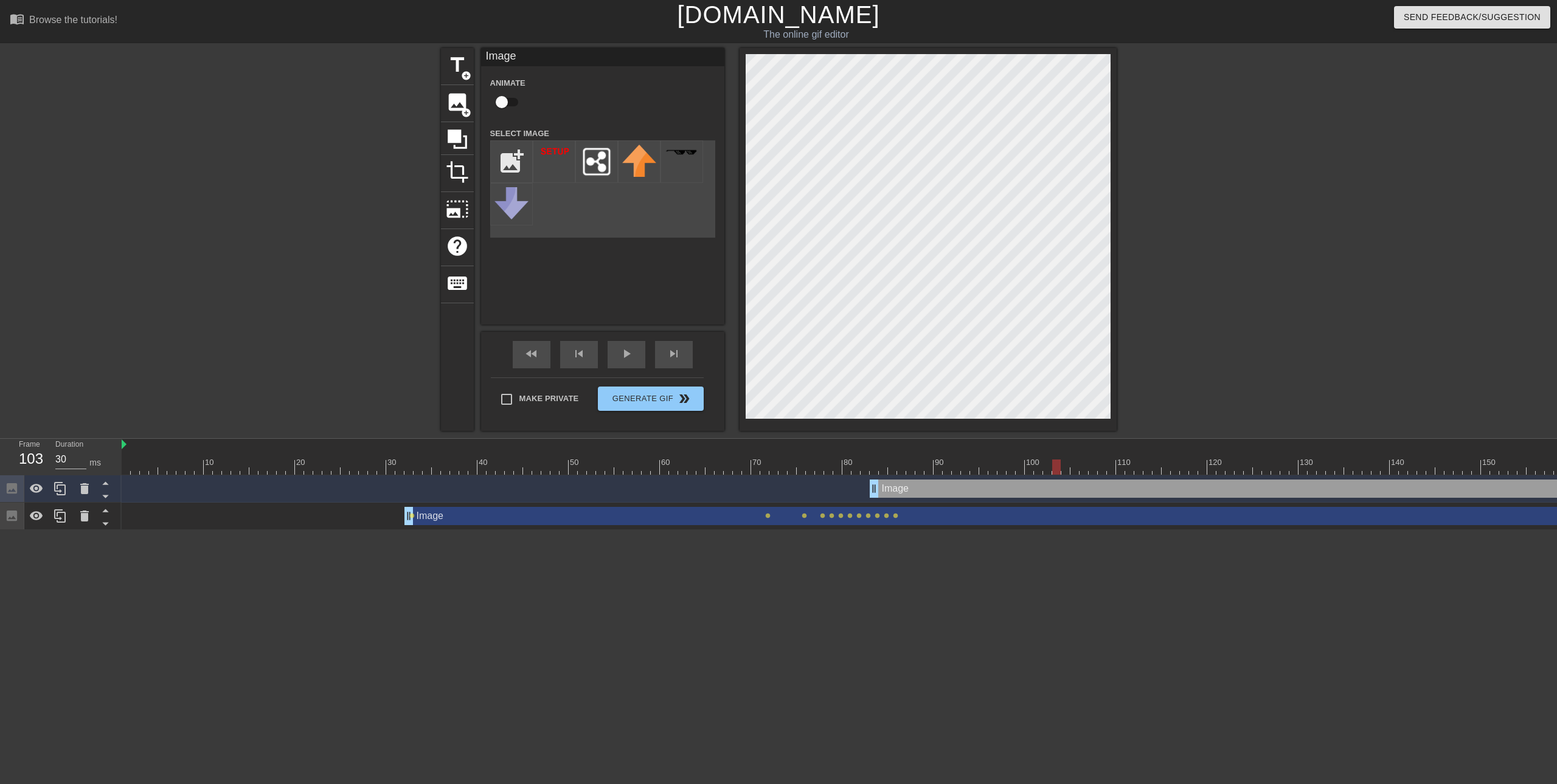
click at [1073, 469] on div at bounding box center [888, 466] width 1533 height 15
drag, startPoint x: 1102, startPoint y: 469, endPoint x: 1127, endPoint y: 468, distance: 25.0
click at [1103, 469] on div at bounding box center [888, 466] width 1533 height 15
click at [1135, 468] on div at bounding box center [888, 466] width 1533 height 15
click at [1142, 468] on div at bounding box center [1138, 466] width 9 height 15
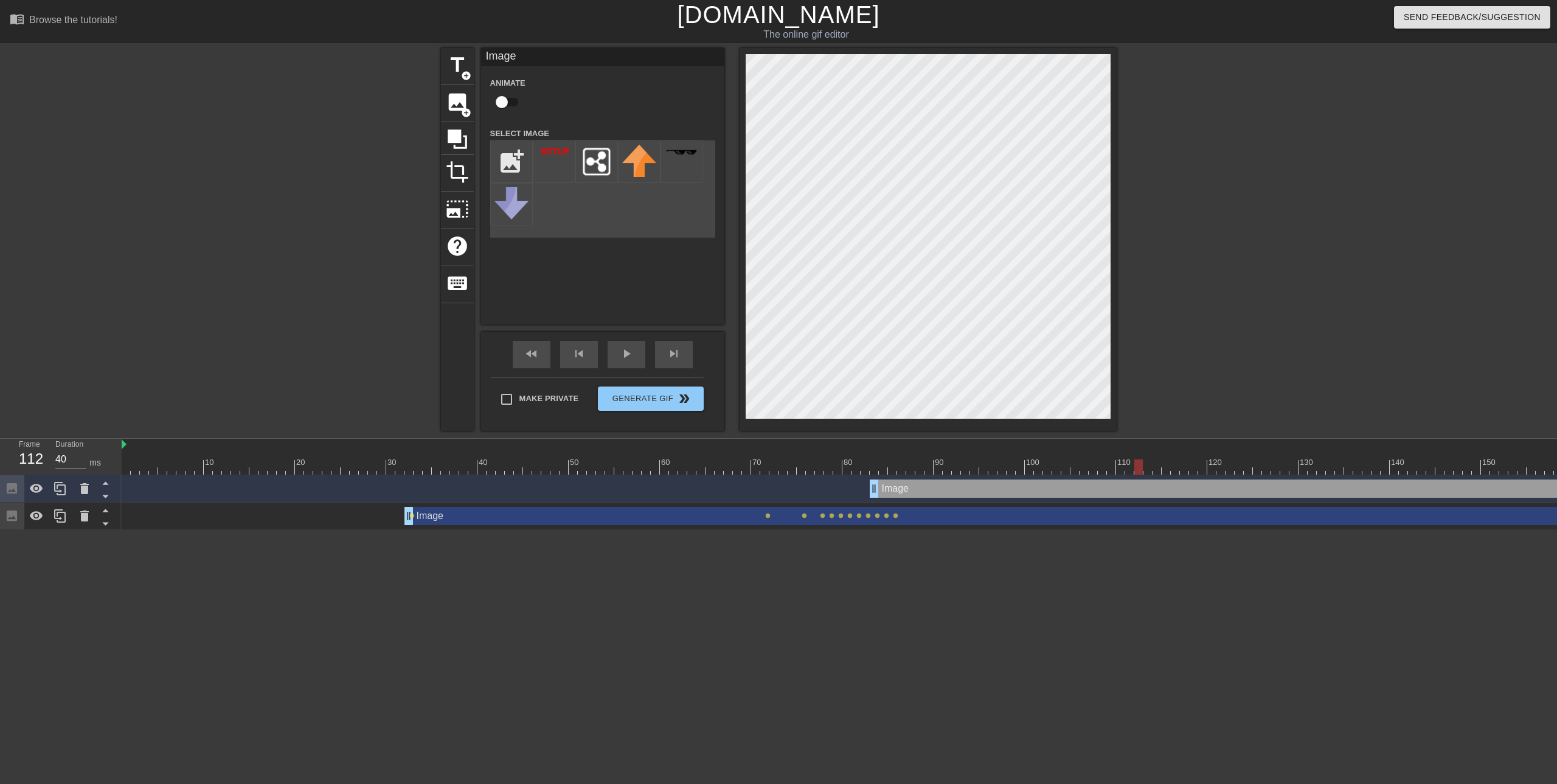
click at [1179, 466] on div at bounding box center [888, 466] width 1533 height 15
click at [1213, 472] on div at bounding box center [888, 466] width 1533 height 15
click at [1262, 472] on div at bounding box center [888, 466] width 1533 height 15
click at [1333, 474] on div at bounding box center [888, 466] width 1533 height 15
click at [1263, 471] on div at bounding box center [888, 466] width 1533 height 15
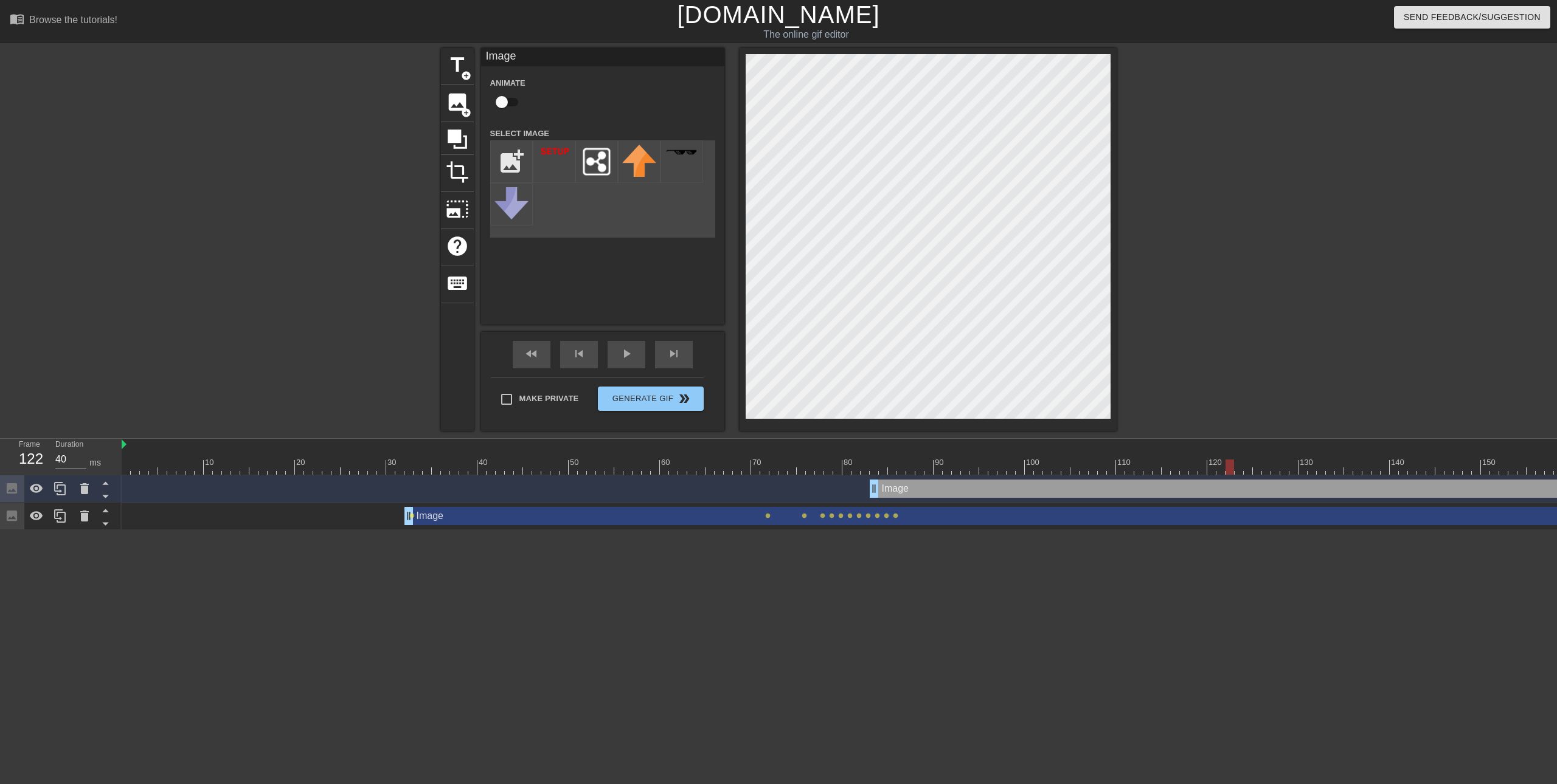
click at [1233, 466] on div at bounding box center [888, 466] width 1533 height 15
type input "30"
click at [1212, 469] on div at bounding box center [888, 466] width 1533 height 15
click at [1193, 472] on div at bounding box center [888, 466] width 1533 height 15
click at [1153, 471] on div at bounding box center [888, 466] width 1533 height 15
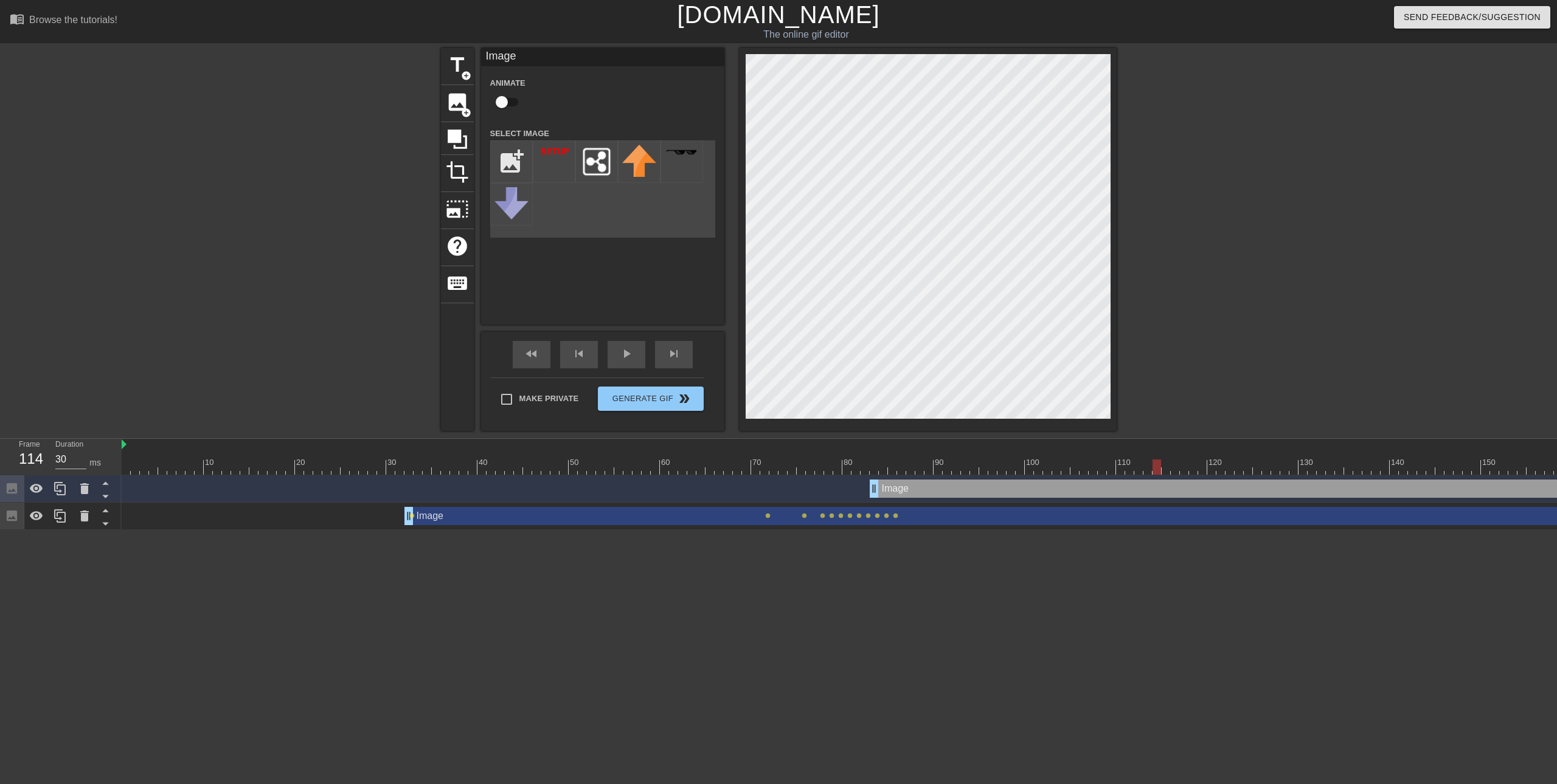
click at [1088, 471] on div at bounding box center [888, 466] width 1533 height 15
click at [505, 103] on input "checkbox" at bounding box center [501, 102] width 69 height 23
checkbox input "true"
click at [885, 471] on div at bounding box center [888, 466] width 1533 height 15
click at [902, 470] on div at bounding box center [888, 466] width 1533 height 15
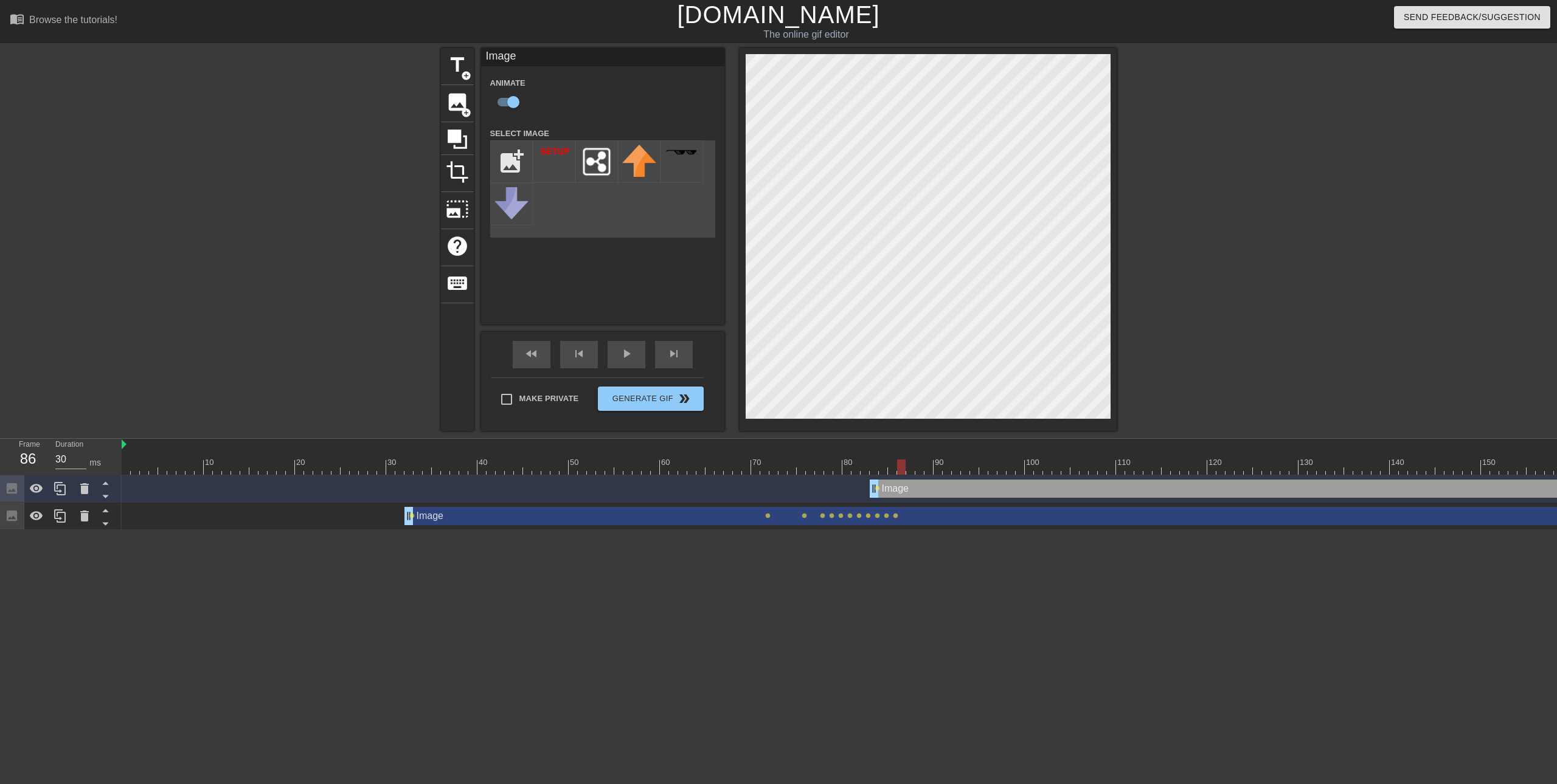
click at [885, 471] on div at bounding box center [888, 466] width 1533 height 15
click at [880, 471] on div at bounding box center [883, 466] width 9 height 15
click at [892, 471] on div at bounding box center [888, 466] width 1533 height 15
click at [907, 472] on div at bounding box center [888, 466] width 1533 height 15
click at [896, 474] on div at bounding box center [888, 466] width 1533 height 15
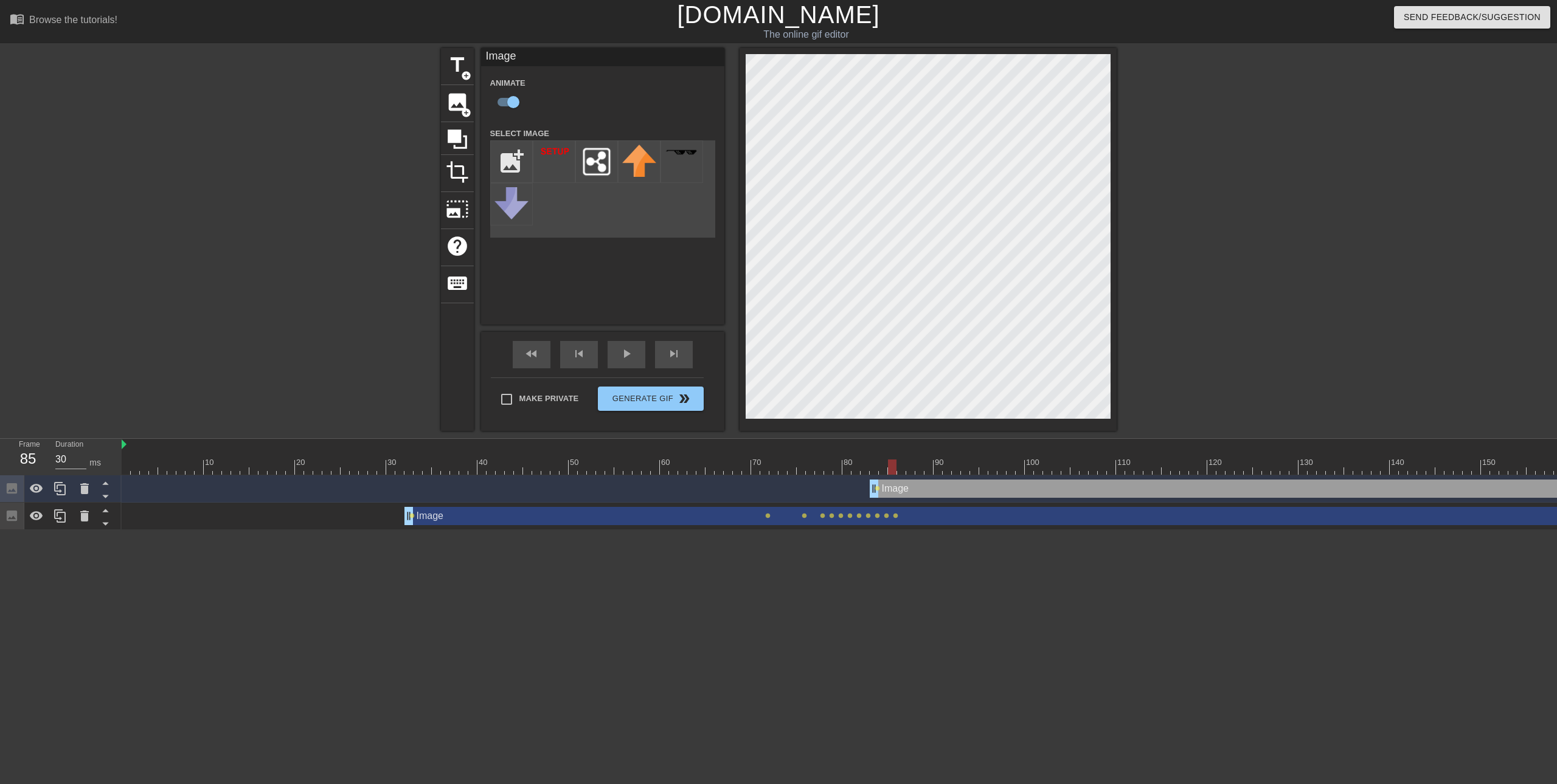
click at [885, 474] on div at bounding box center [888, 466] width 1533 height 15
click at [872, 470] on div at bounding box center [888, 466] width 1533 height 15
click at [881, 471] on div at bounding box center [888, 466] width 1533 height 15
click at [890, 471] on div at bounding box center [888, 466] width 1533 height 15
click at [875, 471] on div at bounding box center [888, 466] width 1533 height 15
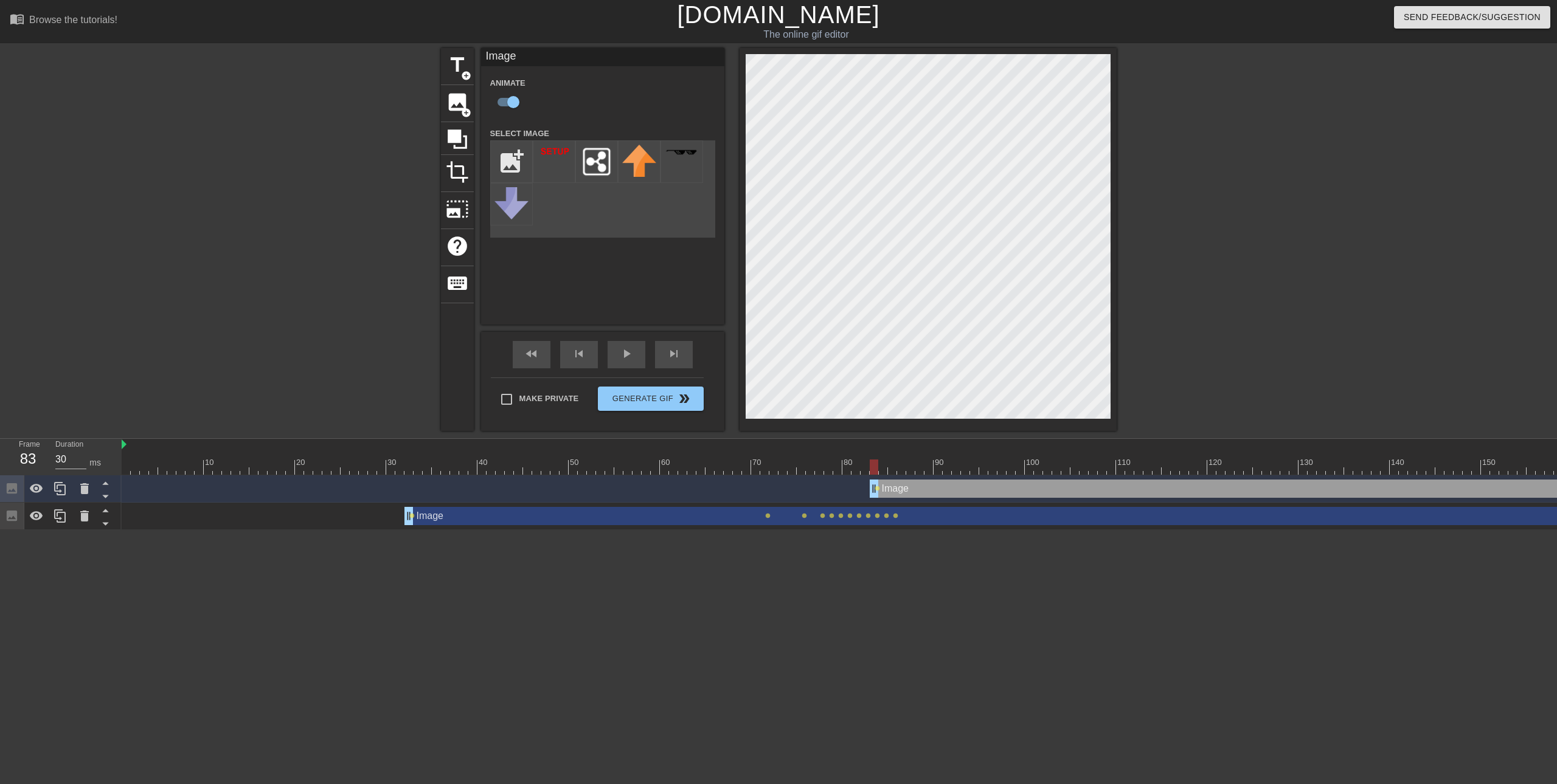
click at [866, 471] on div at bounding box center [888, 466] width 1533 height 15
click at [858, 471] on div at bounding box center [888, 466] width 1533 height 15
click at [865, 471] on div at bounding box center [888, 466] width 1533 height 15
click at [874, 471] on div at bounding box center [888, 466] width 1533 height 15
click at [869, 485] on div "Image drag_handle drag_handle lens" at bounding box center [888, 489] width 1533 height 19
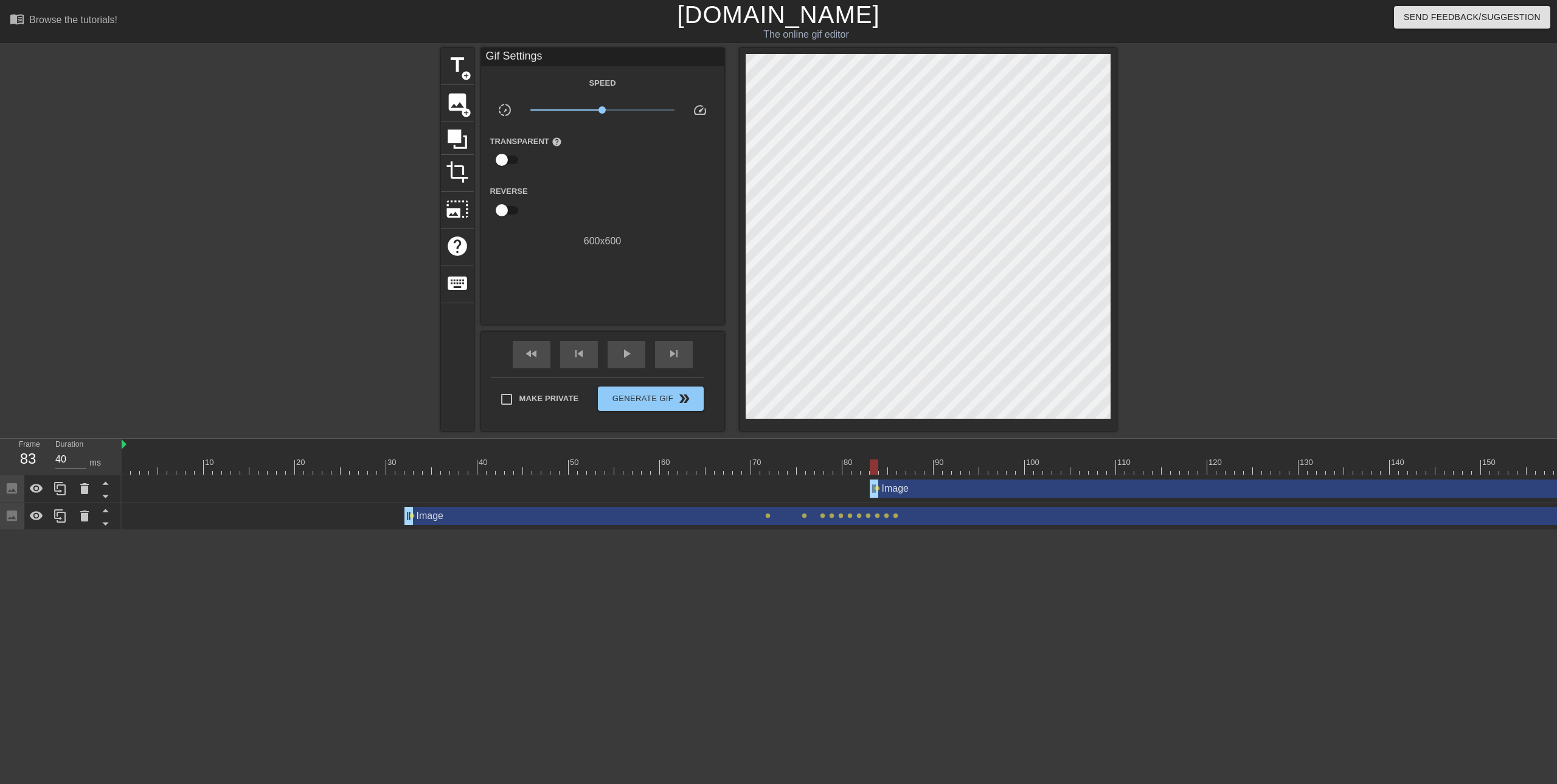
click at [863, 485] on div "Image drag_handle drag_handle lens" at bounding box center [888, 489] width 1533 height 19
drag, startPoint x: 873, startPoint y: 491, endPoint x: 863, endPoint y: 492, distance: 10.0
click at [873, 466] on div at bounding box center [888, 466] width 1533 height 15
click at [865, 468] on div at bounding box center [888, 466] width 1533 height 15
click at [853, 467] on div at bounding box center [888, 466] width 1533 height 15
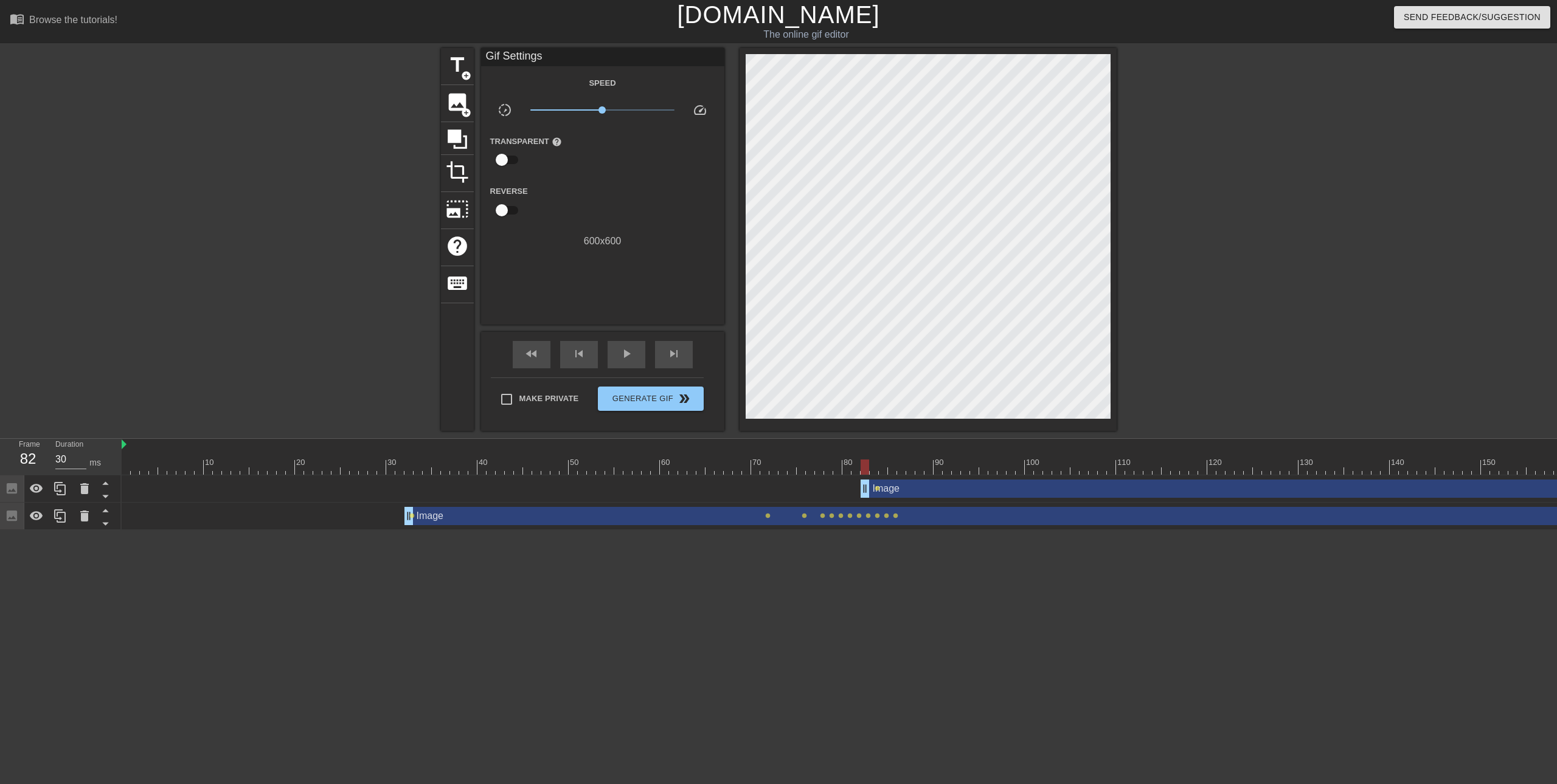
click at [863, 469] on div at bounding box center [888, 466] width 1533 height 15
click at [879, 469] on div at bounding box center [888, 466] width 1533 height 15
click at [895, 470] on div at bounding box center [888, 466] width 1533 height 15
click at [884, 472] on div at bounding box center [888, 466] width 1533 height 15
click at [870, 472] on div at bounding box center [888, 466] width 1533 height 15
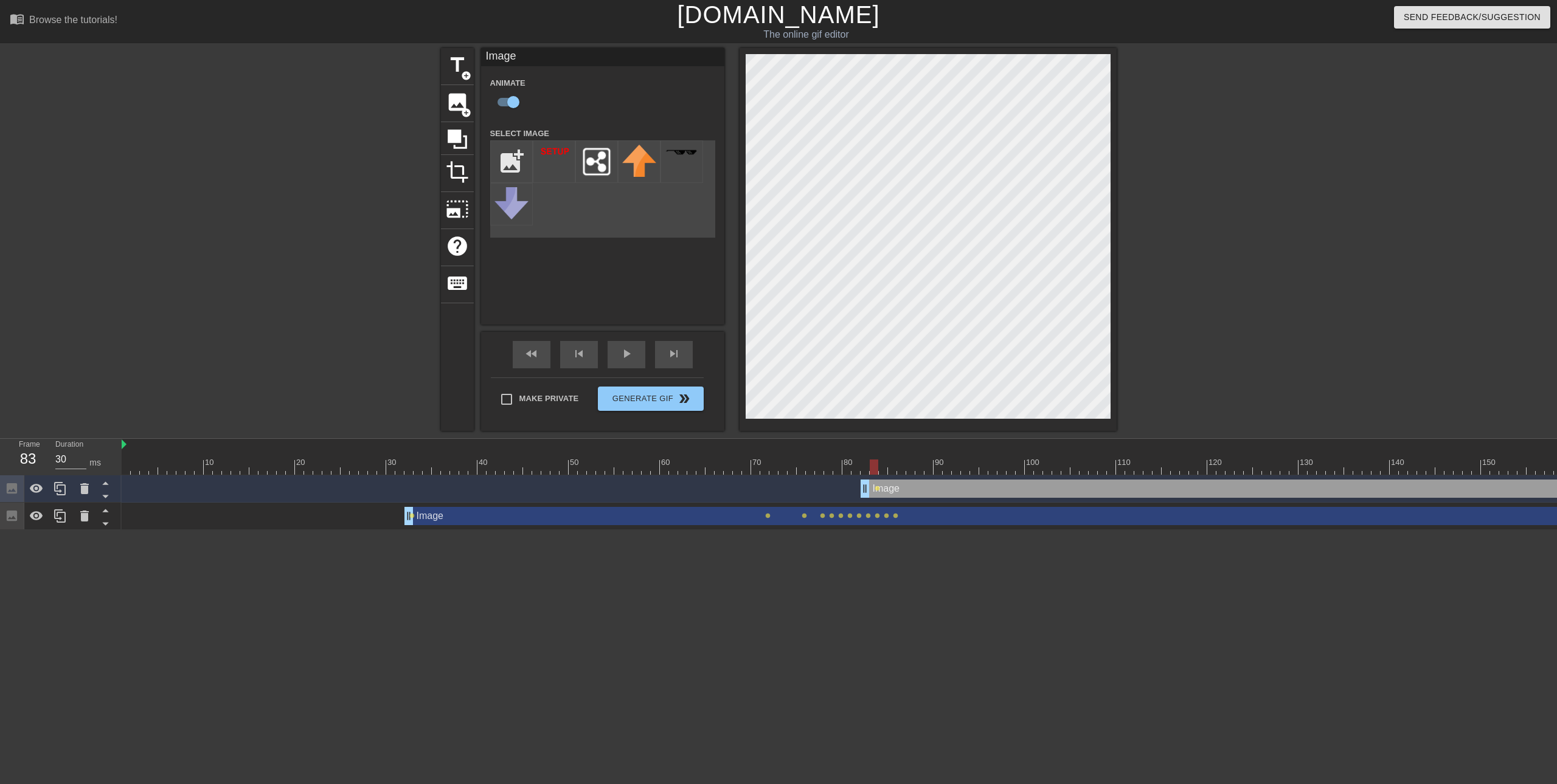
click at [884, 459] on div at bounding box center [888, 466] width 1533 height 15
click at [896, 466] on div at bounding box center [888, 466] width 1533 height 15
click at [900, 459] on div at bounding box center [888, 466] width 1533 height 15
click at [912, 461] on div at bounding box center [888, 466] width 1533 height 15
click at [920, 468] on div at bounding box center [888, 466] width 1533 height 15
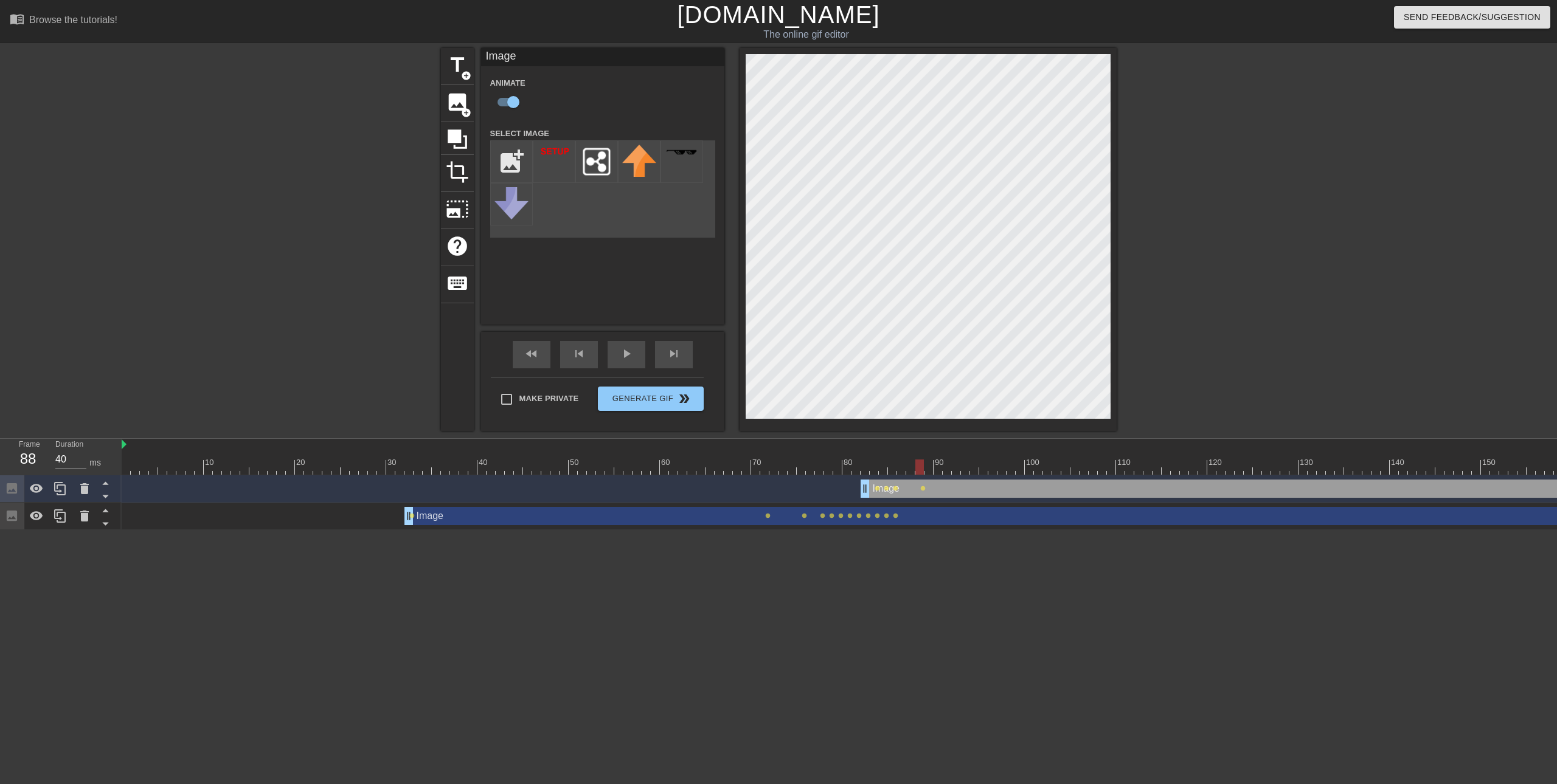
click at [929, 461] on div at bounding box center [888, 466] width 1533 height 15
click at [938, 471] on div at bounding box center [888, 466] width 1533 height 15
click at [946, 468] on div at bounding box center [888, 466] width 1533 height 15
click at [956, 470] on div at bounding box center [888, 466] width 1533 height 15
click at [963, 471] on div at bounding box center [888, 466] width 1533 height 15
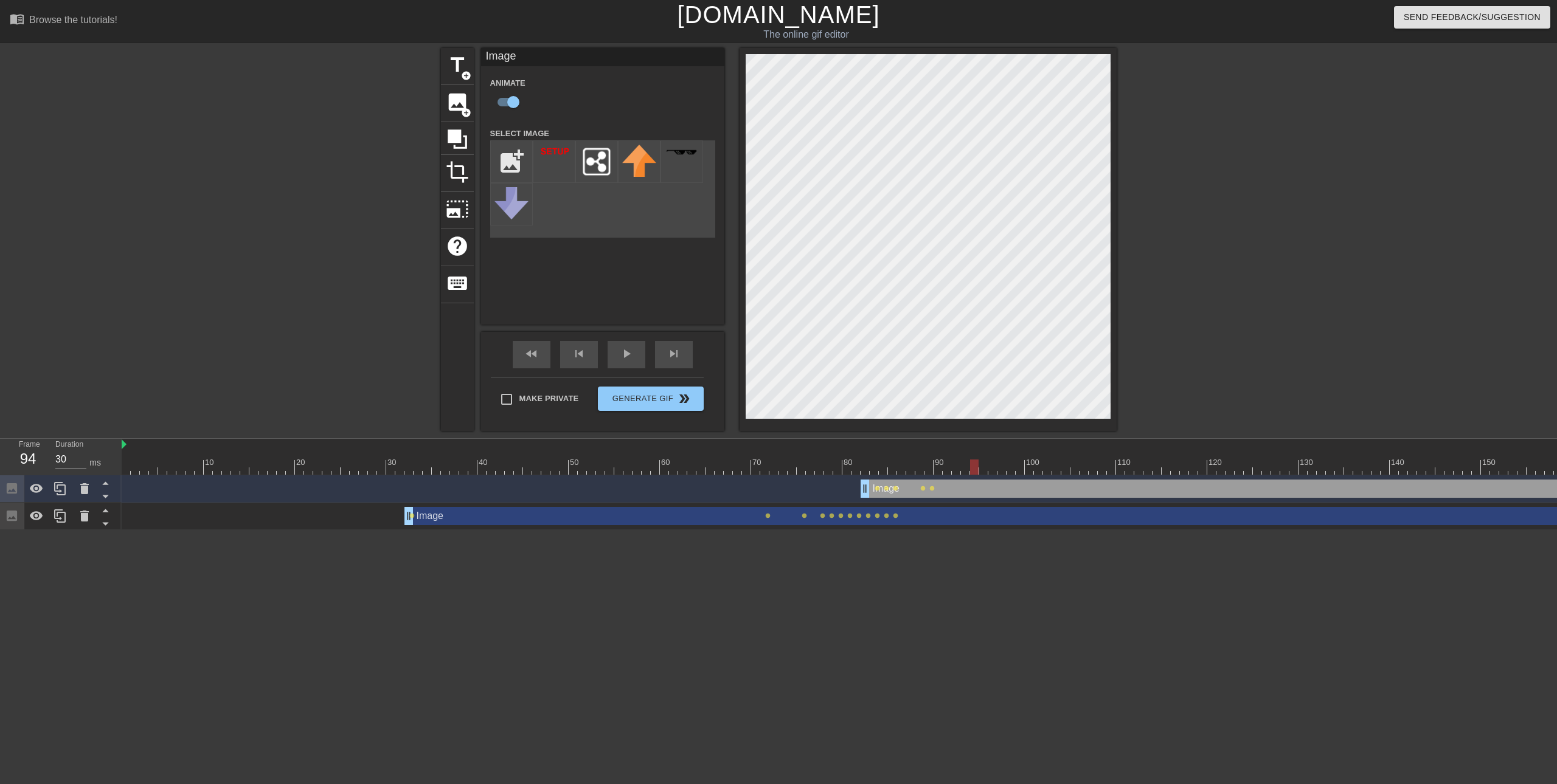
click at [973, 471] on div at bounding box center [888, 466] width 1533 height 15
click at [989, 471] on div at bounding box center [888, 466] width 1533 height 15
click at [970, 471] on div at bounding box center [888, 466] width 1533 height 15
click at [984, 468] on div at bounding box center [888, 466] width 1533 height 15
click at [991, 462] on div at bounding box center [888, 466] width 1533 height 15
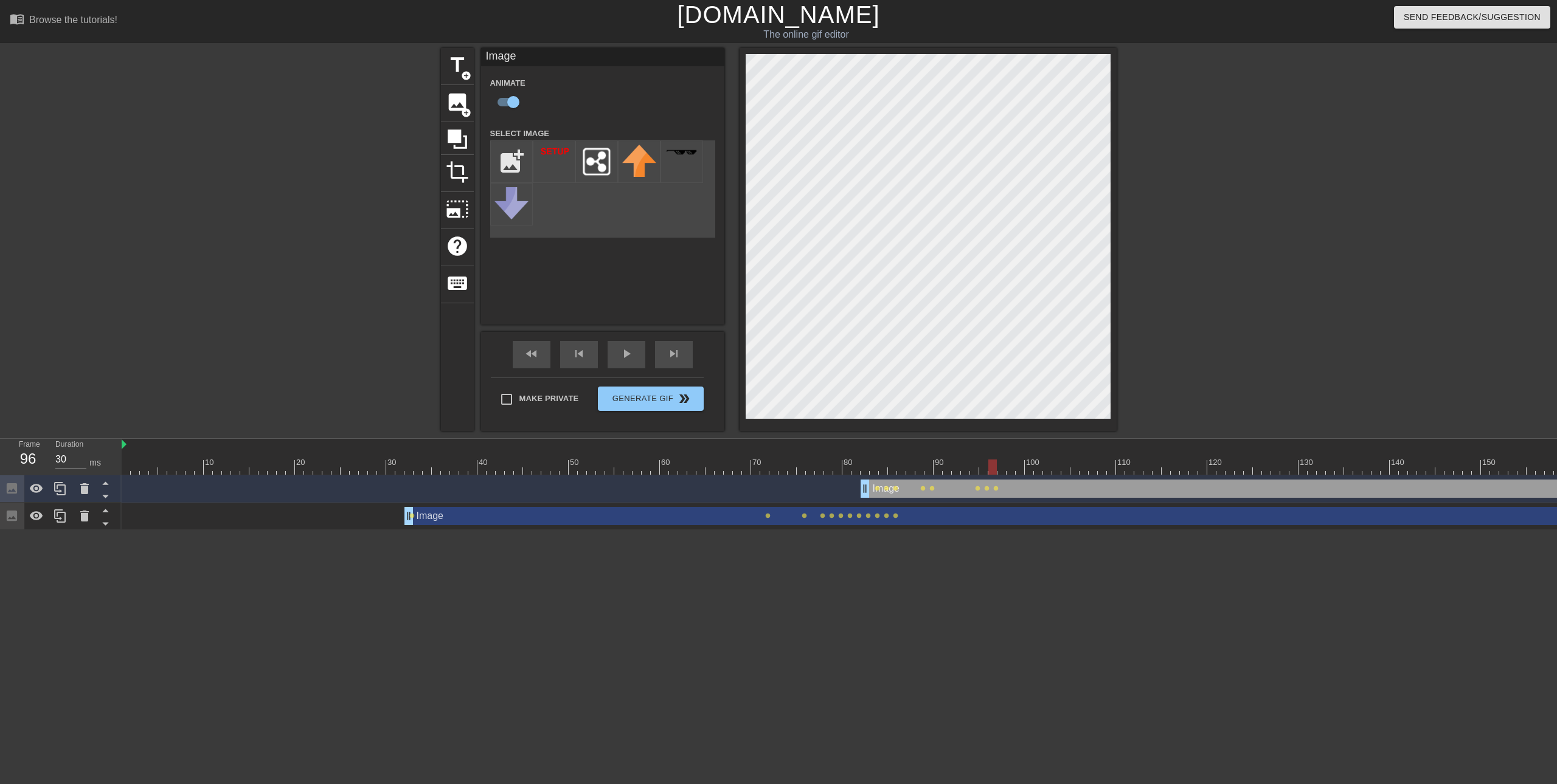
click at [1002, 469] on div at bounding box center [888, 466] width 1533 height 15
click at [1009, 473] on div at bounding box center [888, 466] width 1533 height 15
click at [1021, 470] on div at bounding box center [888, 466] width 1533 height 15
click at [1028, 468] on div at bounding box center [888, 466] width 1533 height 15
click at [1035, 468] on div at bounding box center [888, 466] width 1533 height 15
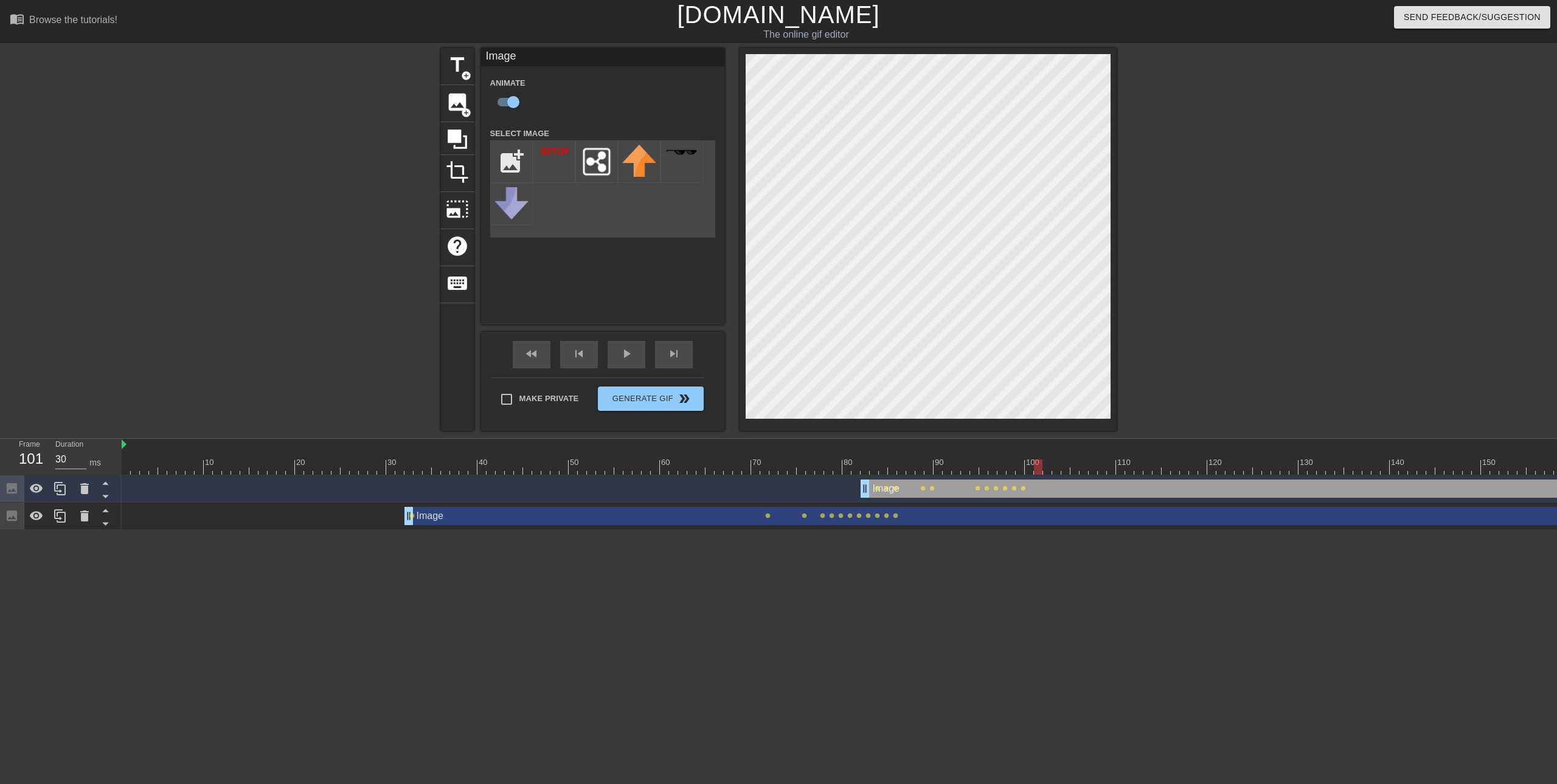
click at [1051, 469] on div at bounding box center [888, 466] width 1533 height 15
click at [1056, 469] on div at bounding box center [888, 466] width 1533 height 15
click at [1065, 467] on div at bounding box center [888, 466] width 1533 height 15
click at [1075, 467] on div at bounding box center [888, 466] width 1533 height 15
click at [1085, 468] on div at bounding box center [888, 466] width 1533 height 15
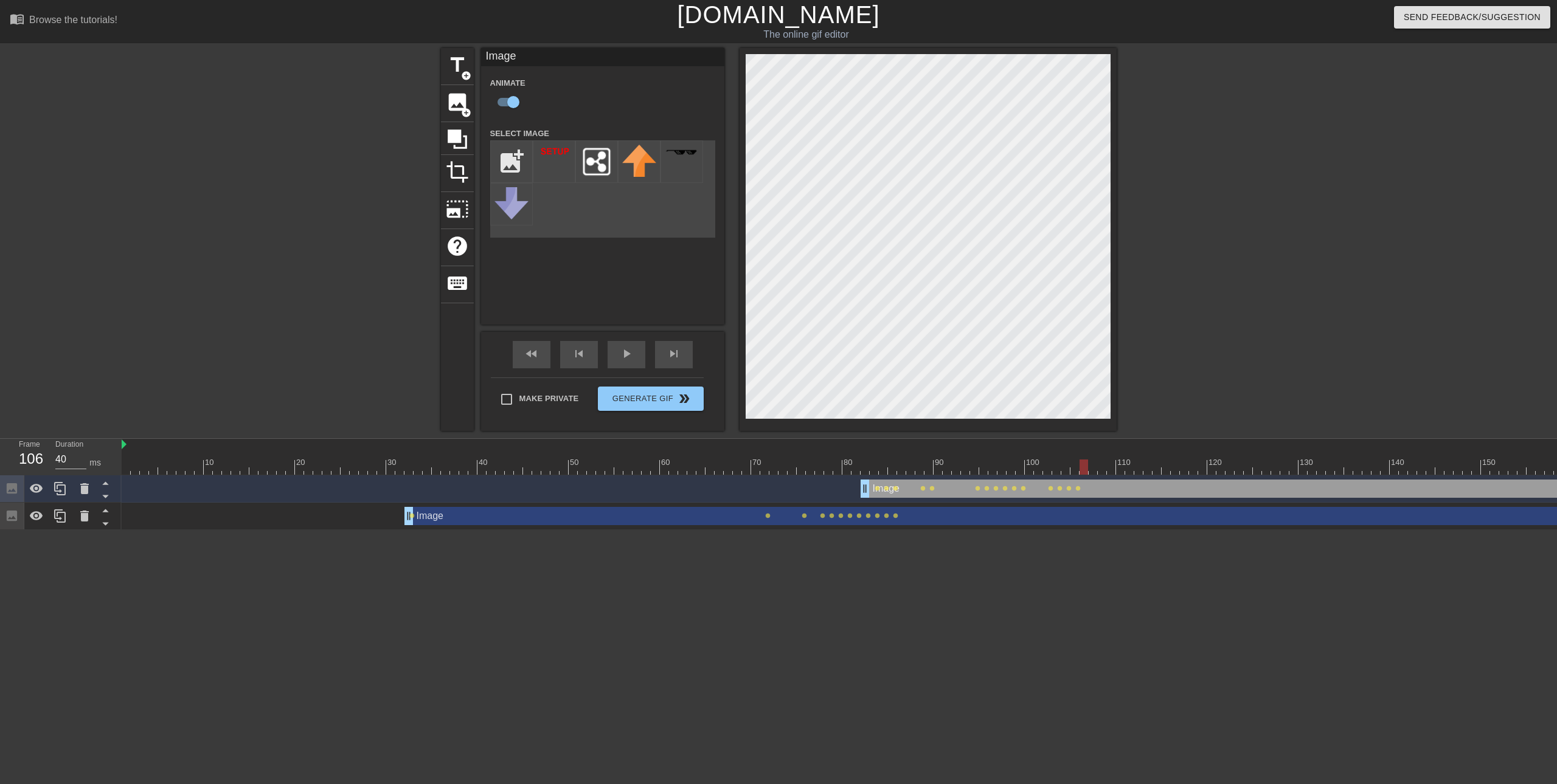
click at [1095, 471] on div at bounding box center [888, 466] width 1533 height 15
click at [1103, 469] on div at bounding box center [888, 466] width 1533 height 15
click at [1108, 470] on div at bounding box center [888, 466] width 1533 height 15
click at [1126, 470] on div at bounding box center [888, 466] width 1533 height 15
click at [1137, 472] on div at bounding box center [888, 466] width 1533 height 15
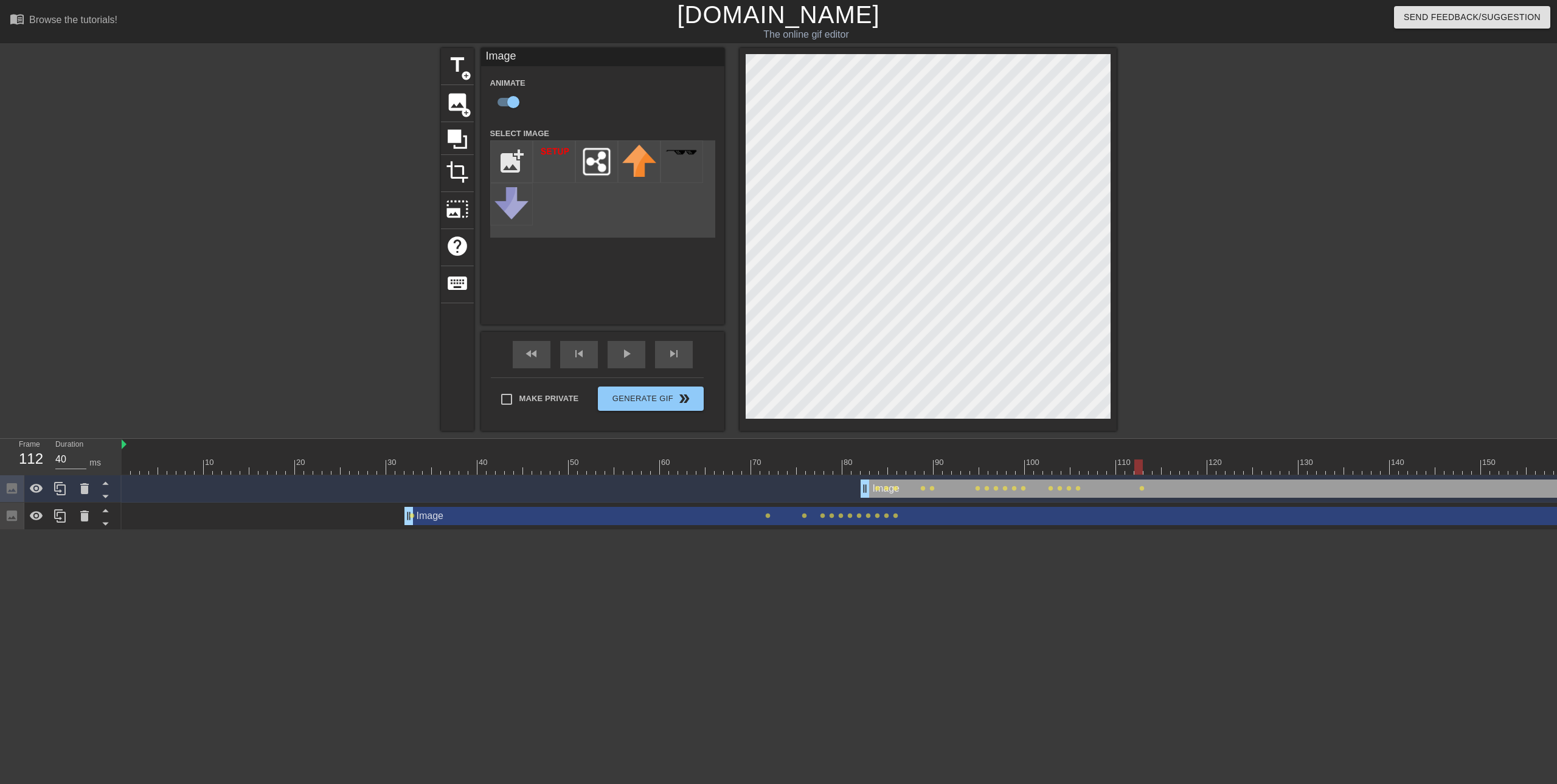
drag, startPoint x: 1149, startPoint y: 470, endPoint x: 1124, endPoint y: 434, distance: 43.8
click at [1149, 471] on div at bounding box center [888, 466] width 1533 height 15
click at [1157, 470] on div at bounding box center [888, 466] width 1533 height 15
click at [1166, 465] on div at bounding box center [888, 466] width 1533 height 15
click at [1169, 467] on div at bounding box center [1166, 466] width 9 height 15
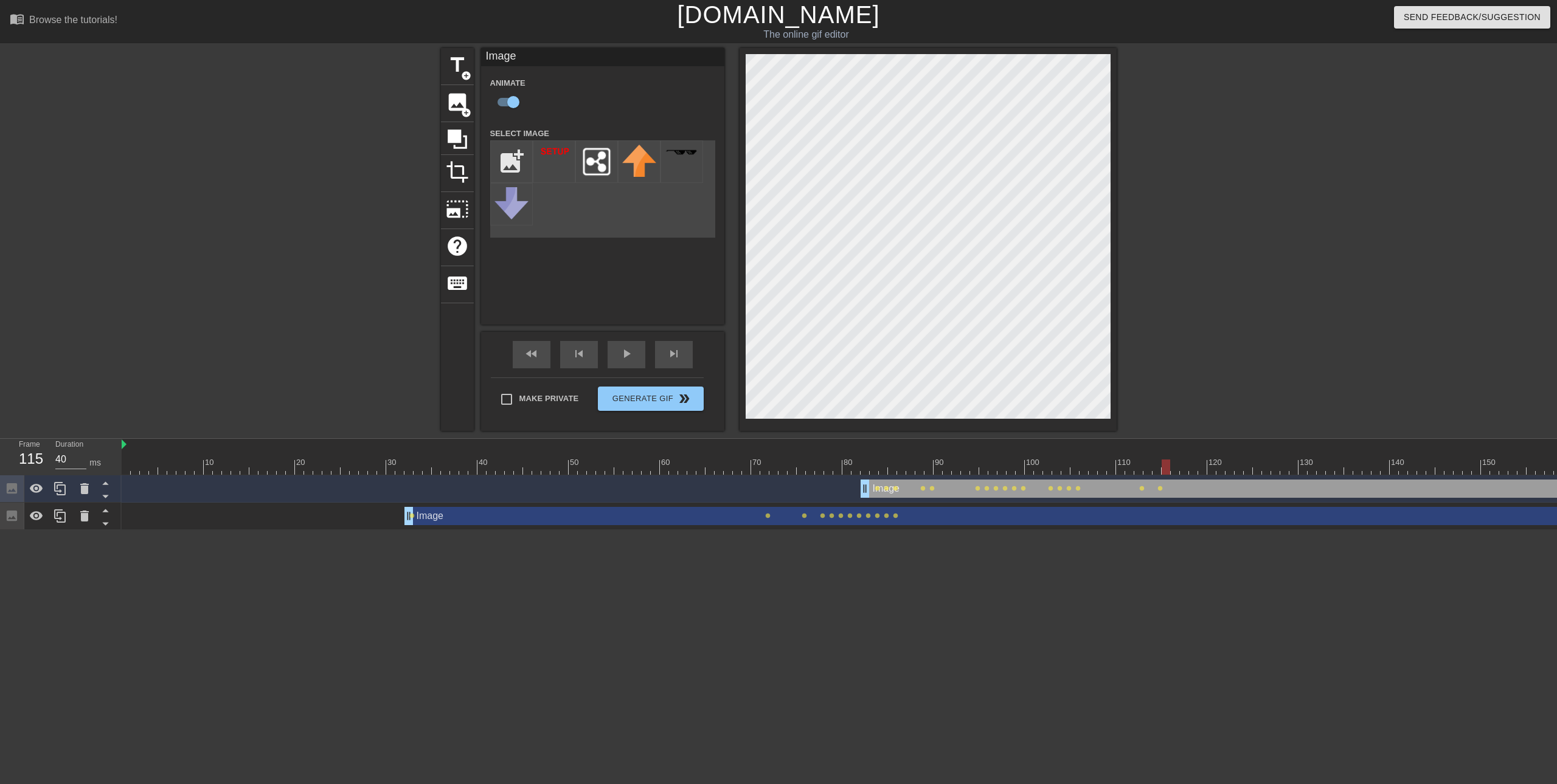
click at [1179, 468] on div at bounding box center [888, 466] width 1533 height 15
click at [1189, 468] on div at bounding box center [888, 466] width 1533 height 15
click at [1208, 471] on div at bounding box center [888, 466] width 1533 height 15
click at [1221, 470] on div at bounding box center [888, 466] width 1533 height 15
click at [1226, 470] on div at bounding box center [888, 466] width 1533 height 15
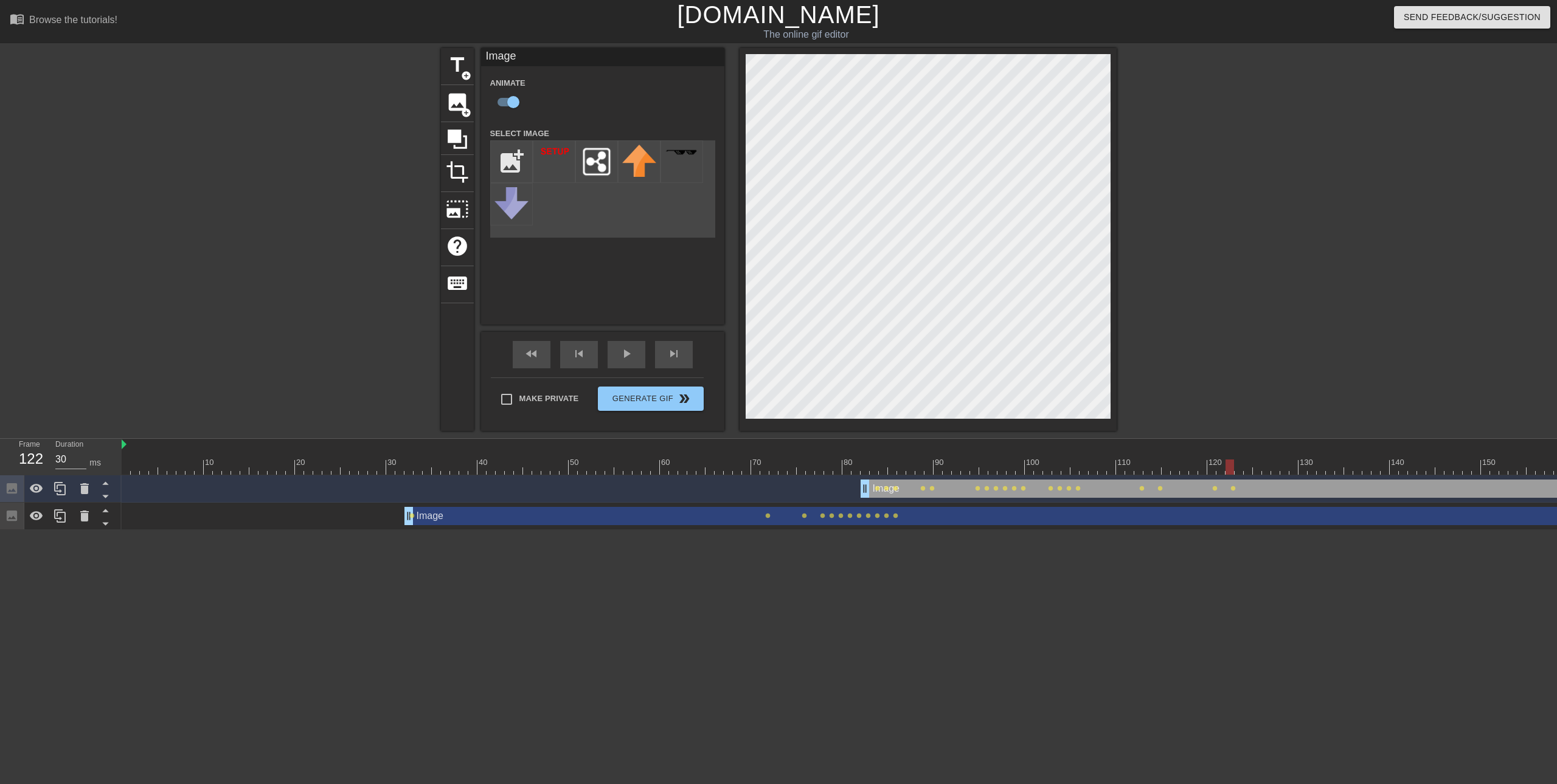
click at [1235, 468] on div at bounding box center [888, 466] width 1533 height 15
click at [1249, 472] on div at bounding box center [888, 466] width 1533 height 15
click at [1259, 468] on div at bounding box center [888, 466] width 1533 height 15
click at [1269, 469] on div at bounding box center [888, 466] width 1533 height 15
click at [1277, 472] on div at bounding box center [888, 466] width 1533 height 15
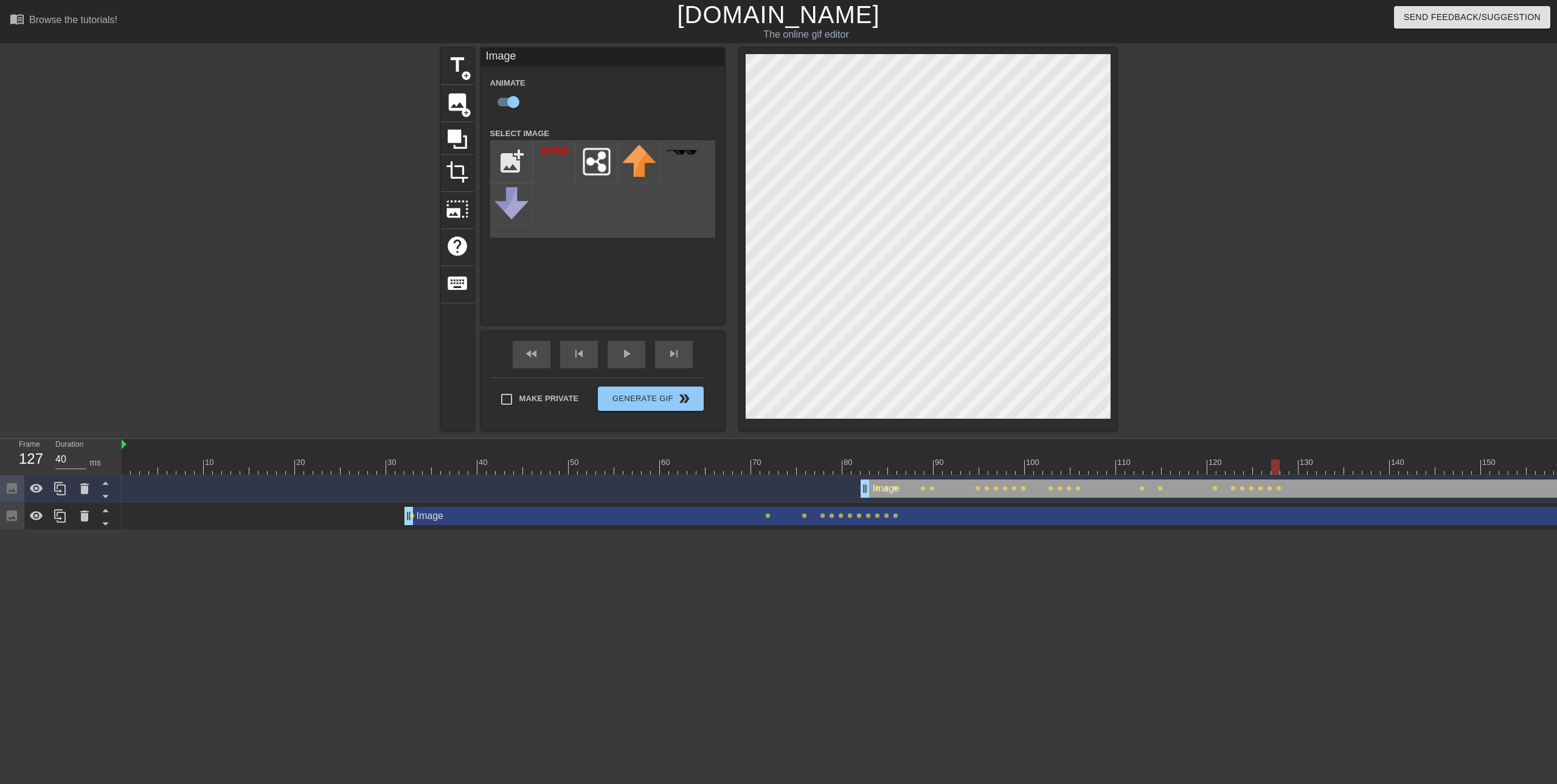
click at [1287, 471] on div at bounding box center [888, 466] width 1533 height 15
click at [1293, 474] on div at bounding box center [888, 466] width 1533 height 15
click at [1302, 474] on div at bounding box center [888, 466] width 1533 height 15
click at [1313, 471] on div at bounding box center [888, 466] width 1533 height 15
click at [1321, 471] on div at bounding box center [888, 466] width 1533 height 15
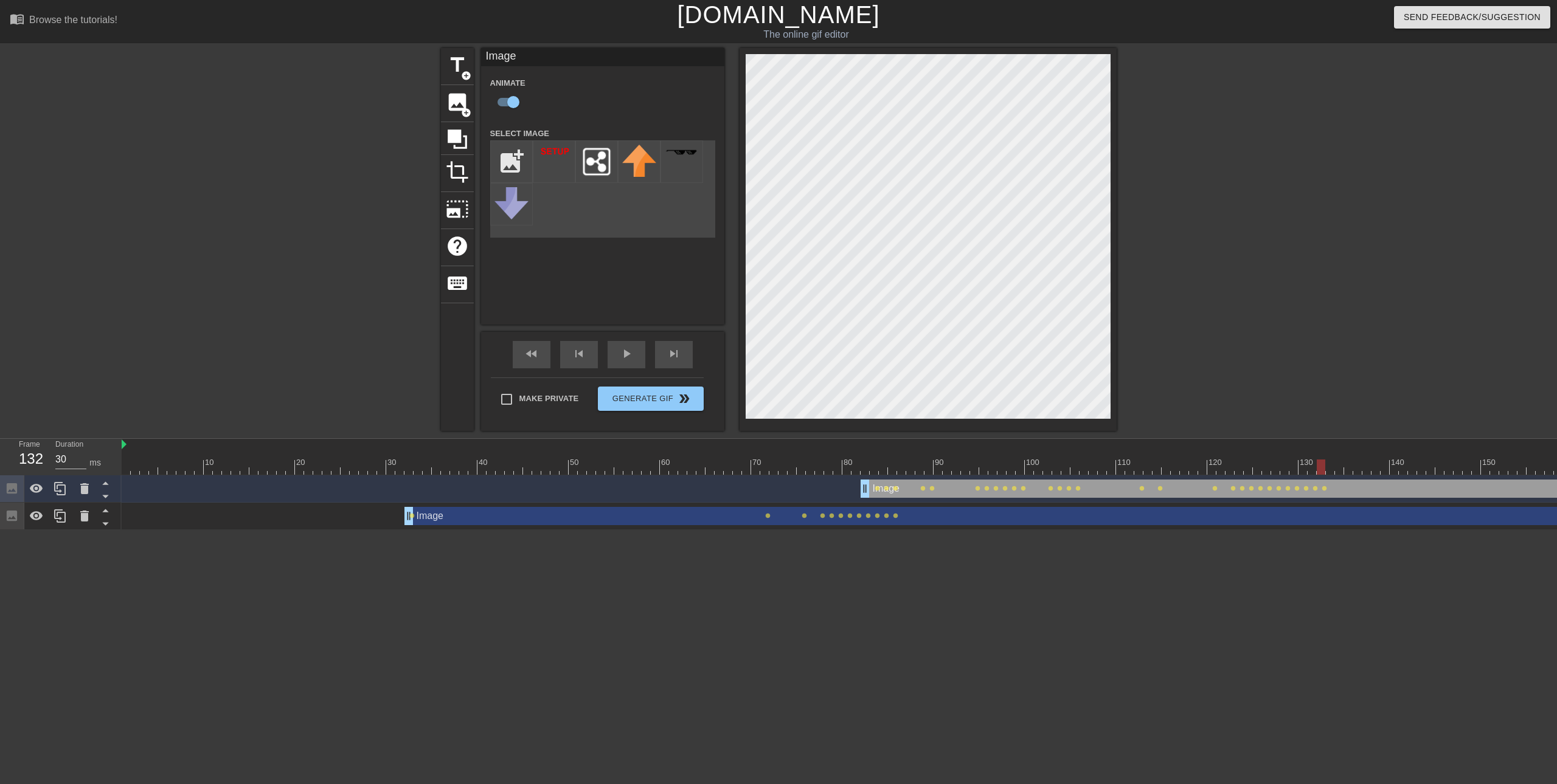
click at [1332, 474] on div at bounding box center [888, 466] width 1533 height 15
click at [819, 422] on div at bounding box center [927, 239] width 377 height 383
click at [1340, 473] on div at bounding box center [888, 466] width 1533 height 15
click at [1350, 473] on div at bounding box center [888, 466] width 1533 height 15
click at [1358, 472] on div at bounding box center [888, 466] width 1533 height 15
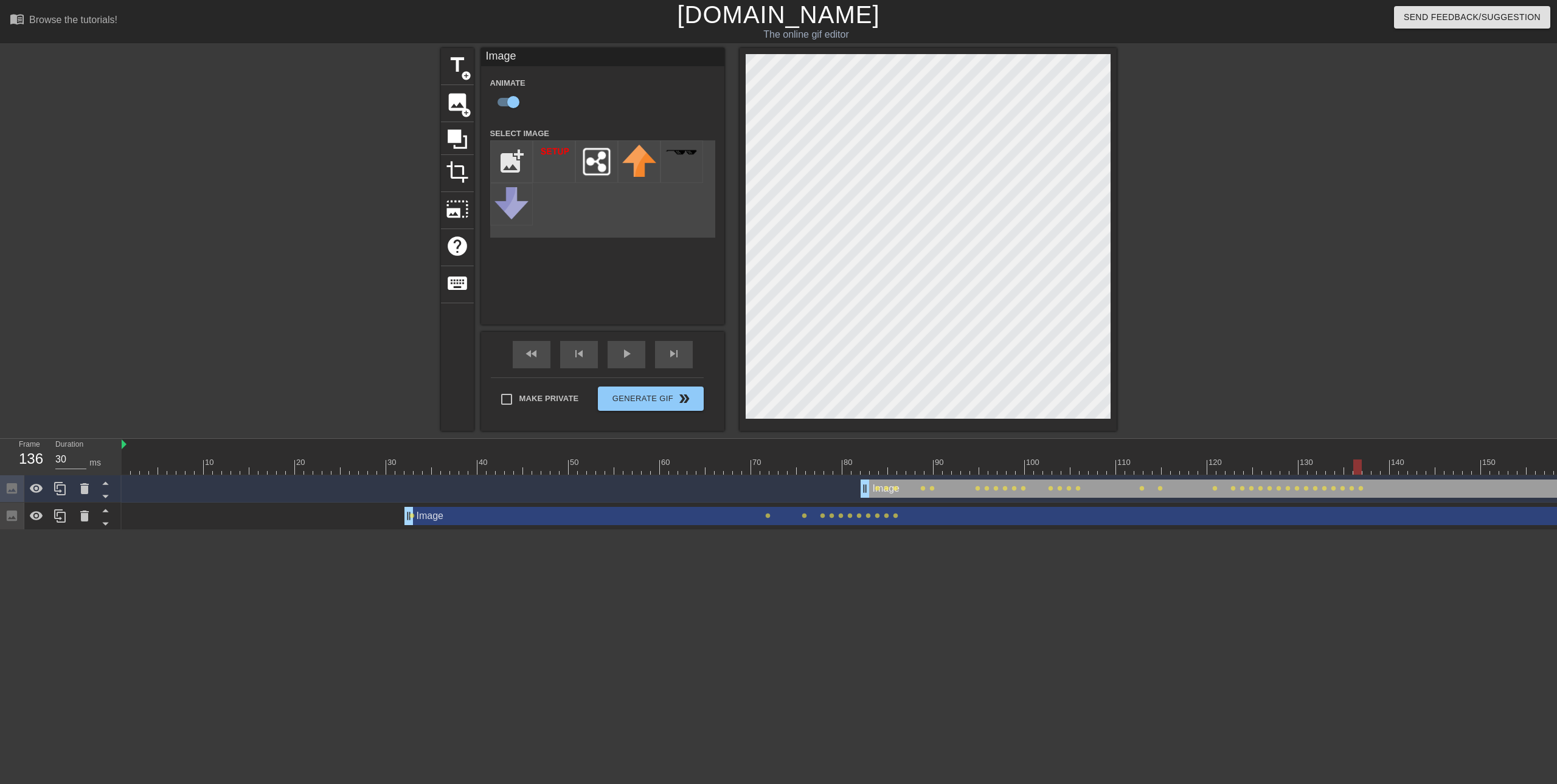
click at [942, 451] on div "menu_book Browse the tutorials! [DOMAIN_NAME] The online gif editor Send Feedba…" at bounding box center [778, 265] width 1557 height 530
click at [1363, 466] on div at bounding box center [888, 466] width 1533 height 15
click at [1381, 471] on div at bounding box center [888, 466] width 1533 height 15
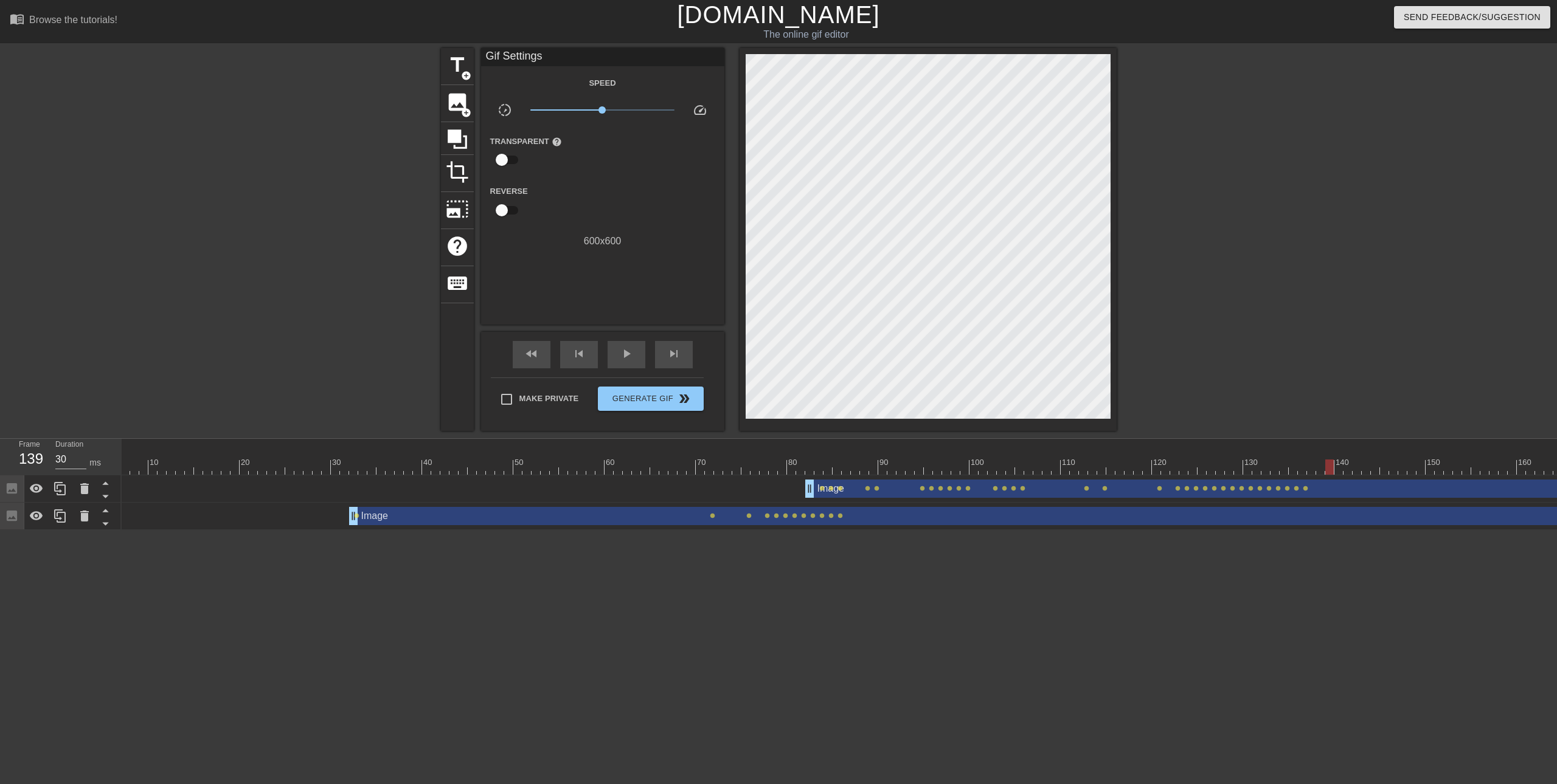
scroll to position [0, 100]
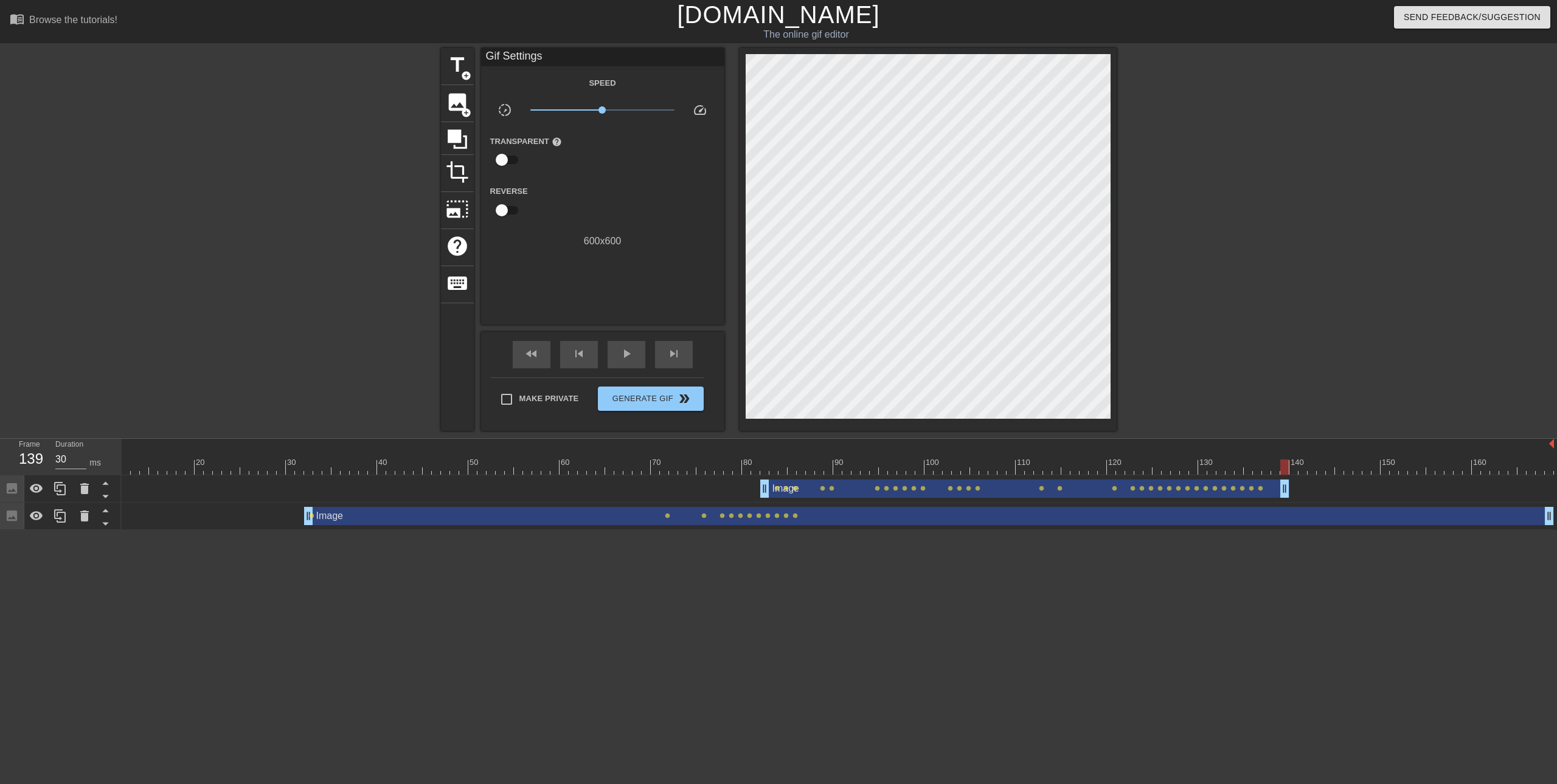
drag, startPoint x: 1549, startPoint y: 489, endPoint x: 1340, endPoint y: 492, distance: 209.0
type input "30"
drag, startPoint x: 1549, startPoint y: 519, endPoint x: 1280, endPoint y: 516, distance: 269.0
click at [459, 172] on span "crop" at bounding box center [457, 172] width 23 height 23
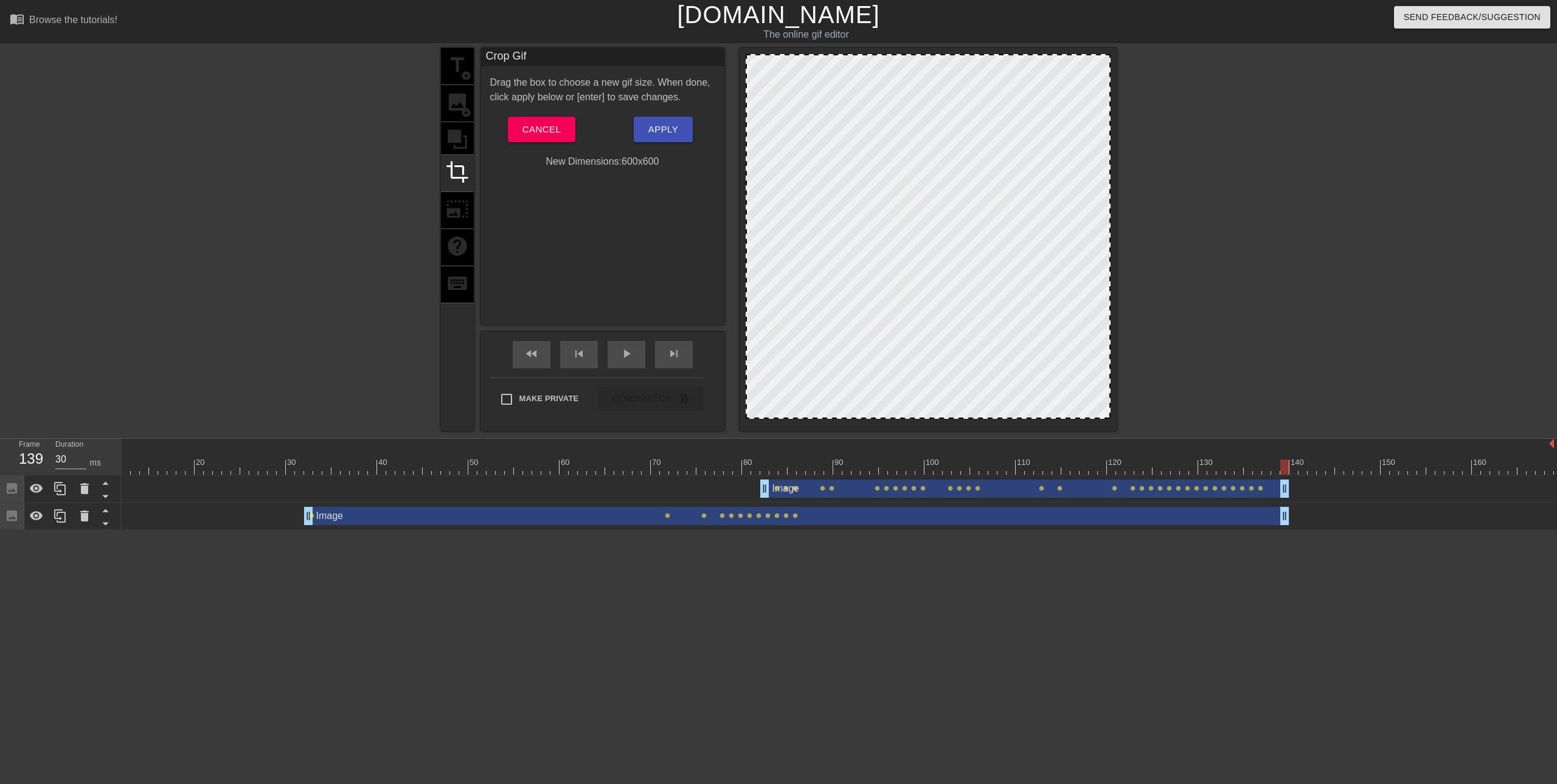
drag, startPoint x: 492, startPoint y: 212, endPoint x: 497, endPoint y: 204, distance: 9.4
click at [492, 214] on div "Crop Gif Drag the box to choose a new gif size. When done, click apply below or…" at bounding box center [603, 186] width 244 height 276
click at [528, 128] on span "Cancel" at bounding box center [541, 130] width 38 height 16
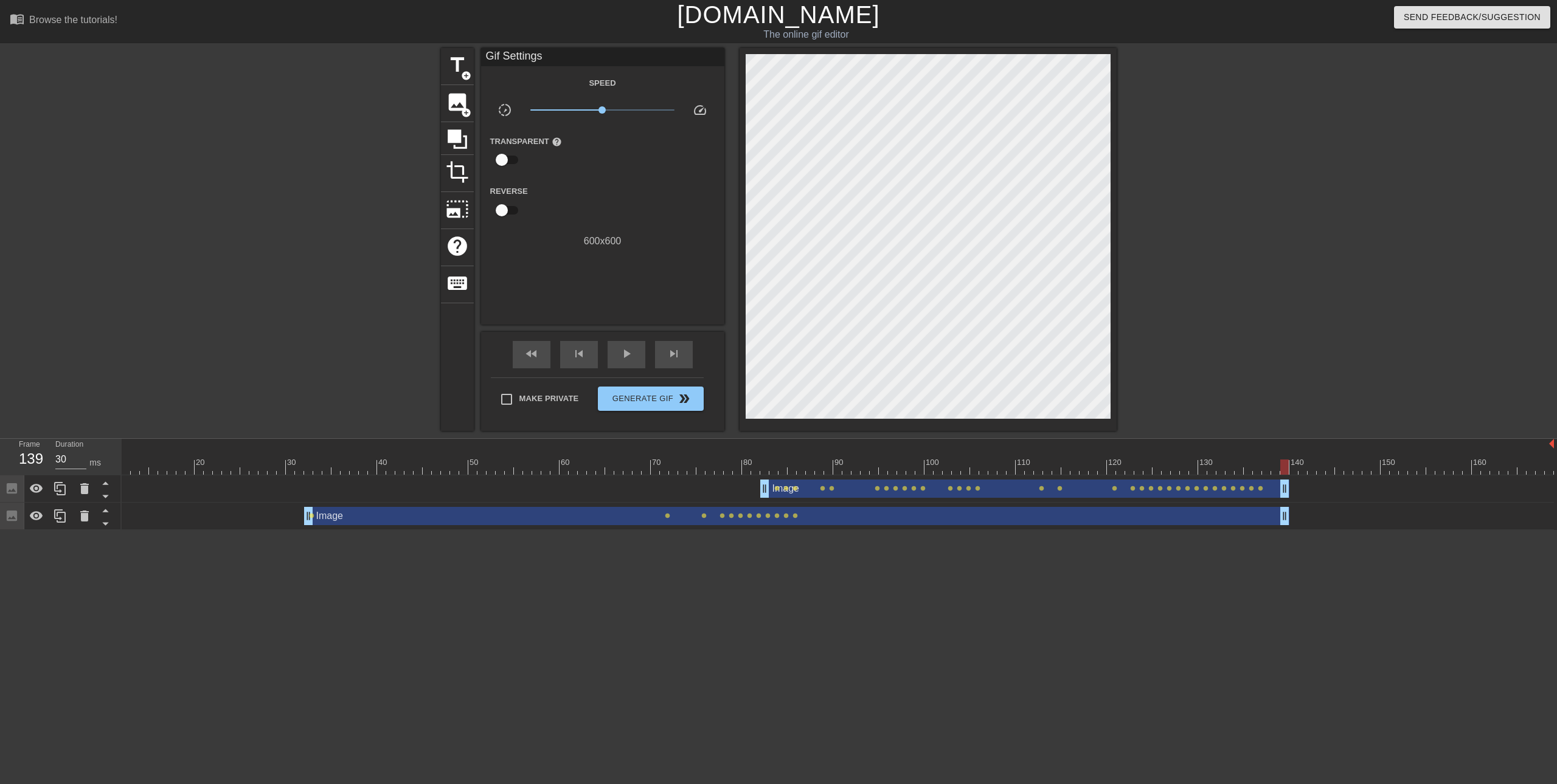
click at [599, 221] on div at bounding box center [562, 203] width 81 height 38
click at [640, 396] on span "Generate Gif double_arrow" at bounding box center [650, 399] width 95 height 14
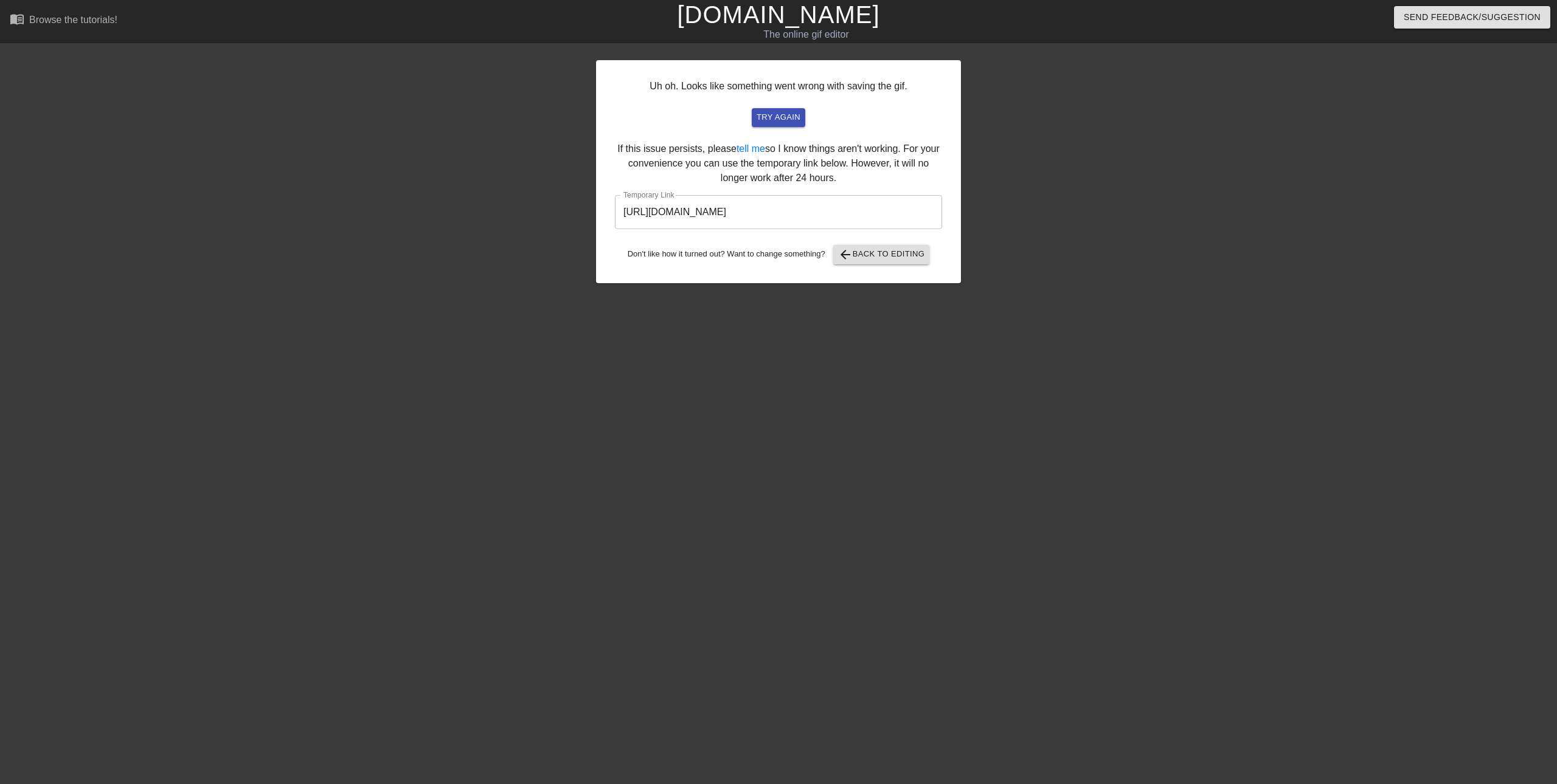
click at [885, 212] on input "[URL][DOMAIN_NAME]" at bounding box center [778, 212] width 327 height 34
drag, startPoint x: 884, startPoint y: 211, endPoint x: 593, endPoint y: 214, distance: 291.0
click at [593, 214] on div "Uh oh. Looks like something went wrong with saving the gif. try again If this i…" at bounding box center [778, 230] width 1557 height 365
